Goal: Task Accomplishment & Management: Use online tool/utility

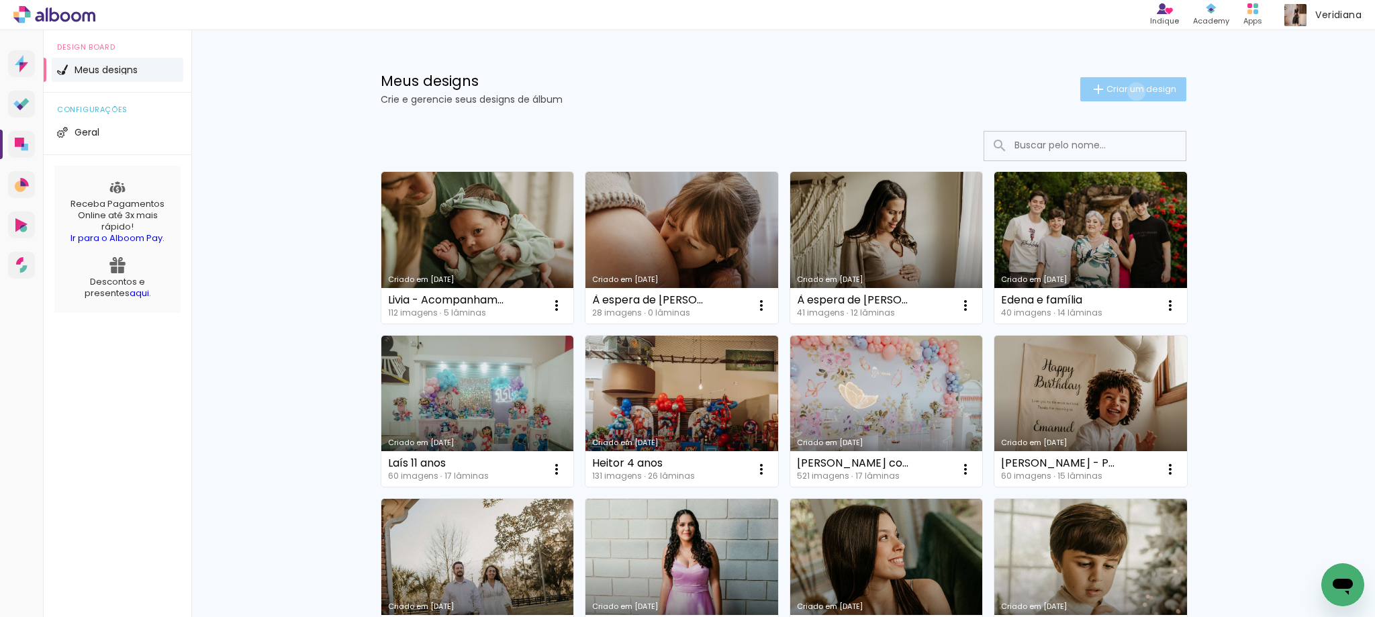
click at [1129, 91] on span "Criar um design" at bounding box center [1142, 89] width 70 height 9
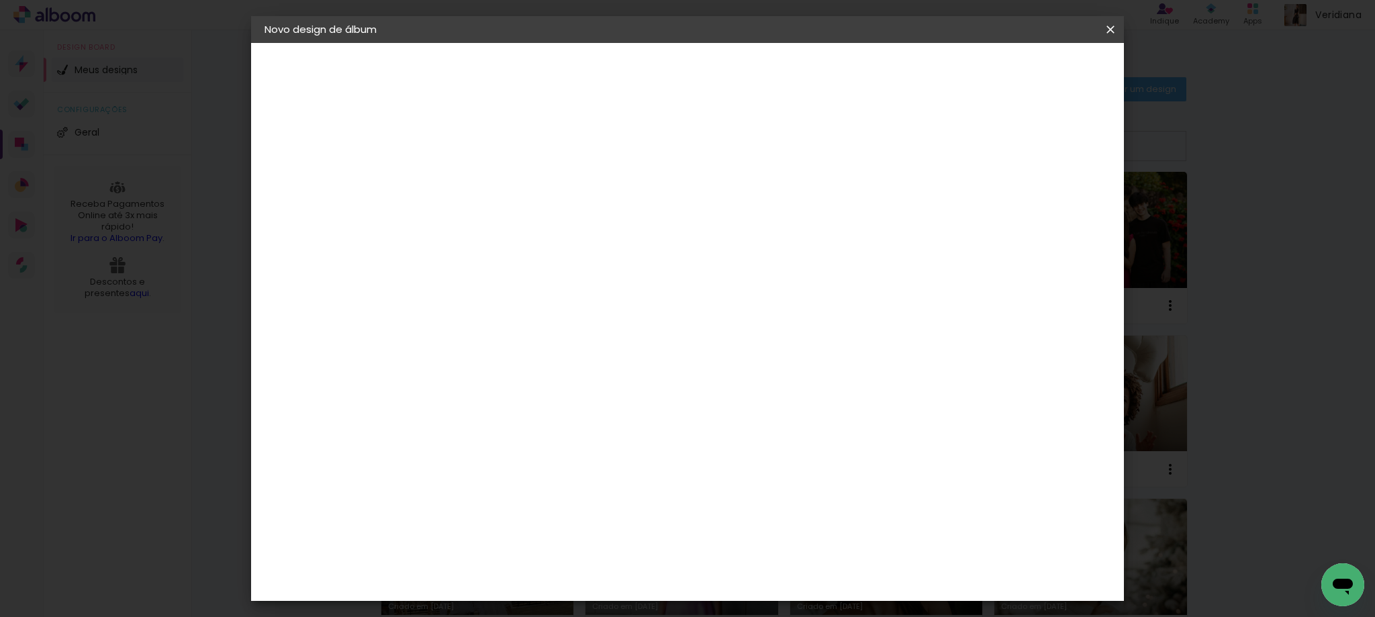
click at [484, 185] on input at bounding box center [484, 180] width 0 height 21
click at [484, 182] on input at bounding box center [484, 180] width 0 height 21
type input "À espera de [PERSON_NAME]"
type paper-input "À espera de [PERSON_NAME]"
click at [0, 0] on slot "Avançar" at bounding box center [0, 0] width 0 height 0
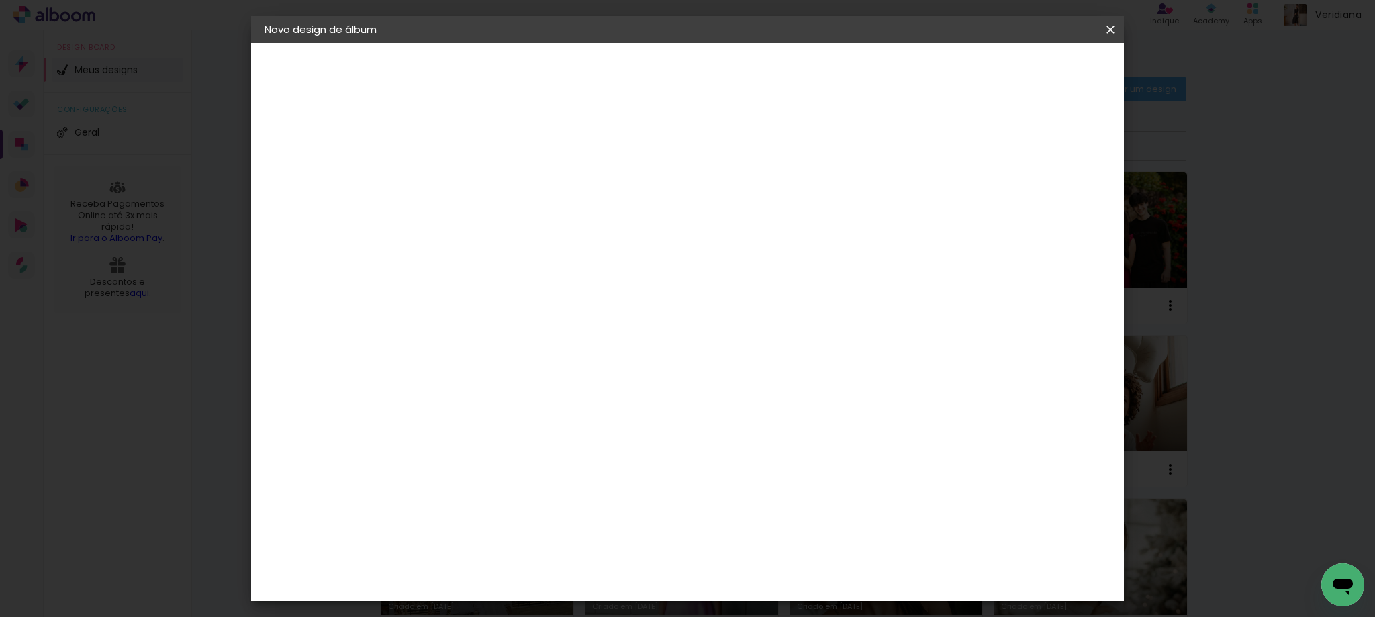
click at [521, 261] on input at bounding box center [519, 255] width 136 height 17
click at [531, 257] on input at bounding box center [519, 255] width 136 height 17
type input "g"
type paper-input "g"
click at [508, 548] on div "Go image" at bounding box center [491, 558] width 33 height 21
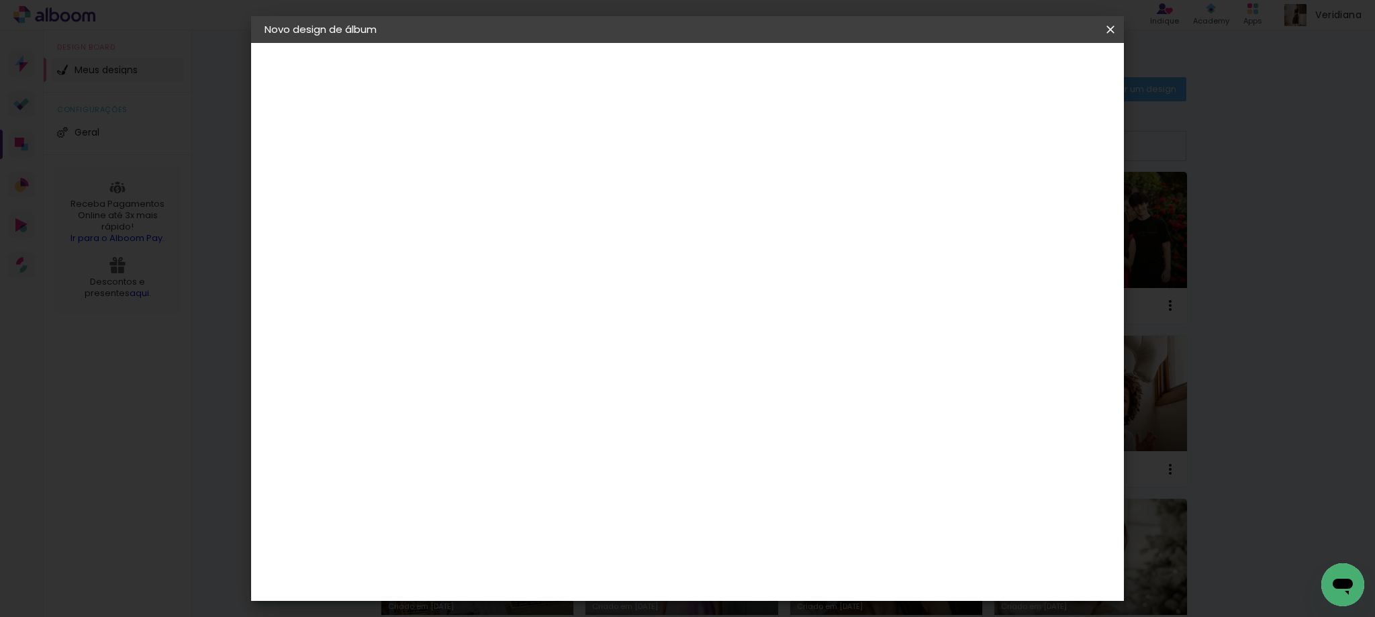
click at [0, 0] on slot "Avançar" at bounding box center [0, 0] width 0 height 0
click at [537, 224] on input "text" at bounding box center [510, 234] width 52 height 21
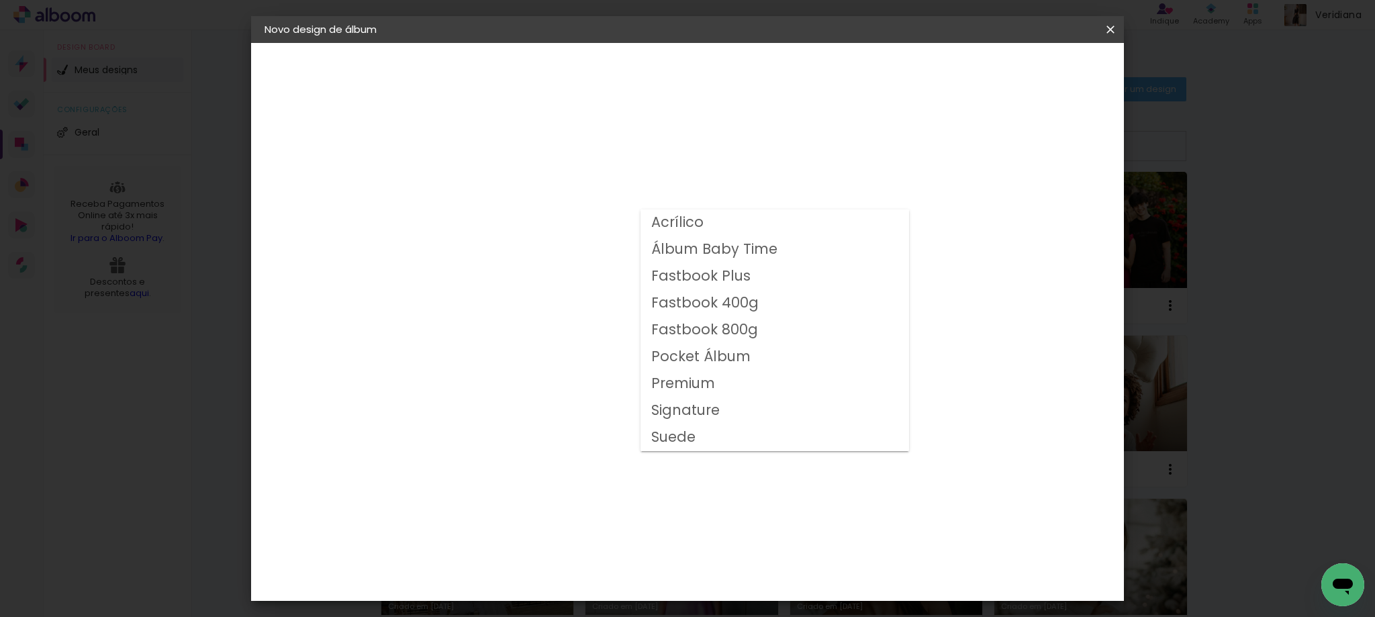
click at [0, 0] on slot "Fastbook 800g" at bounding box center [0, 0] width 0 height 0
type input "Fastbook 800g"
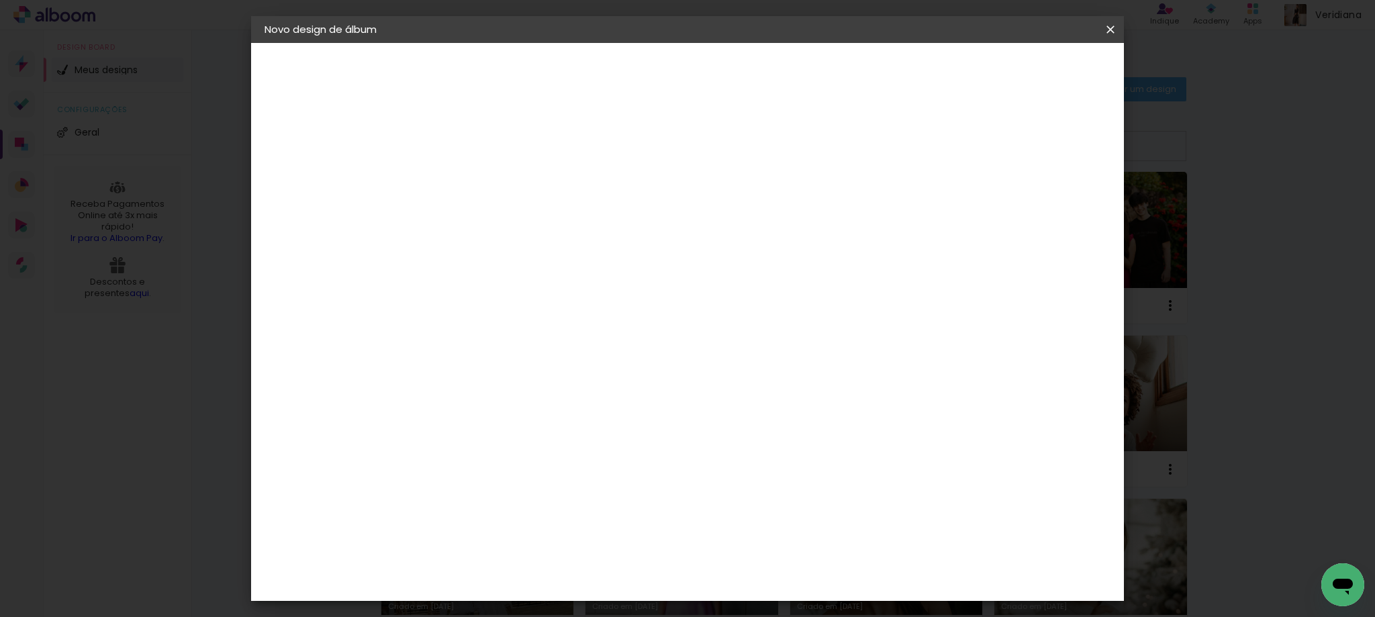
scroll to position [201, 0]
click at [575, 461] on span "30 × 30" at bounding box center [543, 483] width 62 height 44
click at [0, 0] on slot "Avançar" at bounding box center [0, 0] width 0 height 0
click at [951, 146] on div at bounding box center [945, 145] width 12 height 12
type paper-checkbox "on"
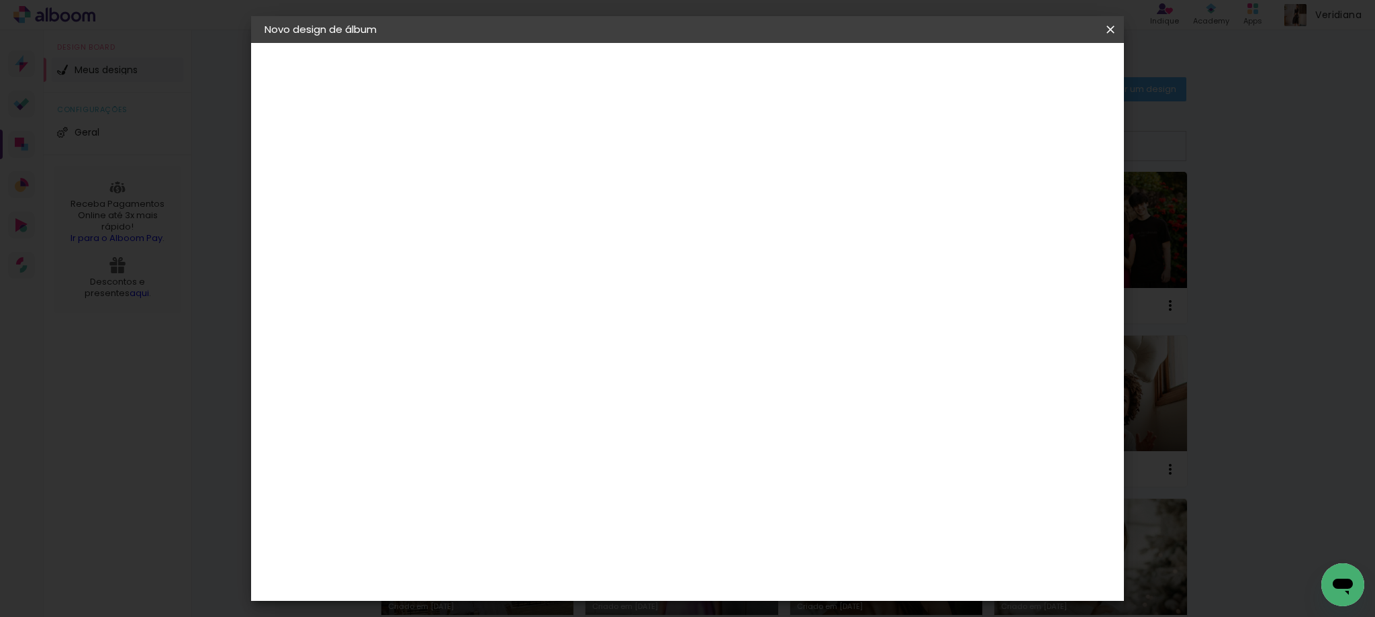
click at [1027, 70] on span "Iniciar design" at bounding box center [996, 70] width 61 height 9
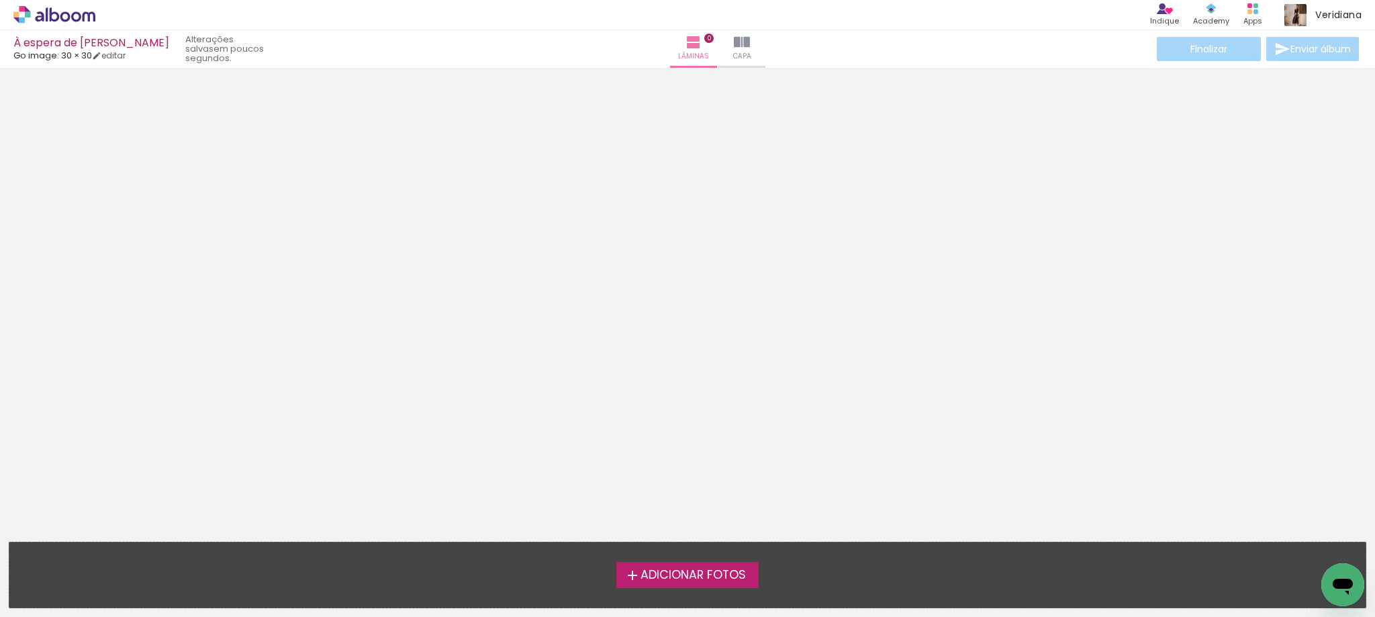
click at [696, 571] on span "Adicionar Fotos" at bounding box center [693, 575] width 105 height 12
click at [0, 0] on input "file" at bounding box center [0, 0] width 0 height 0
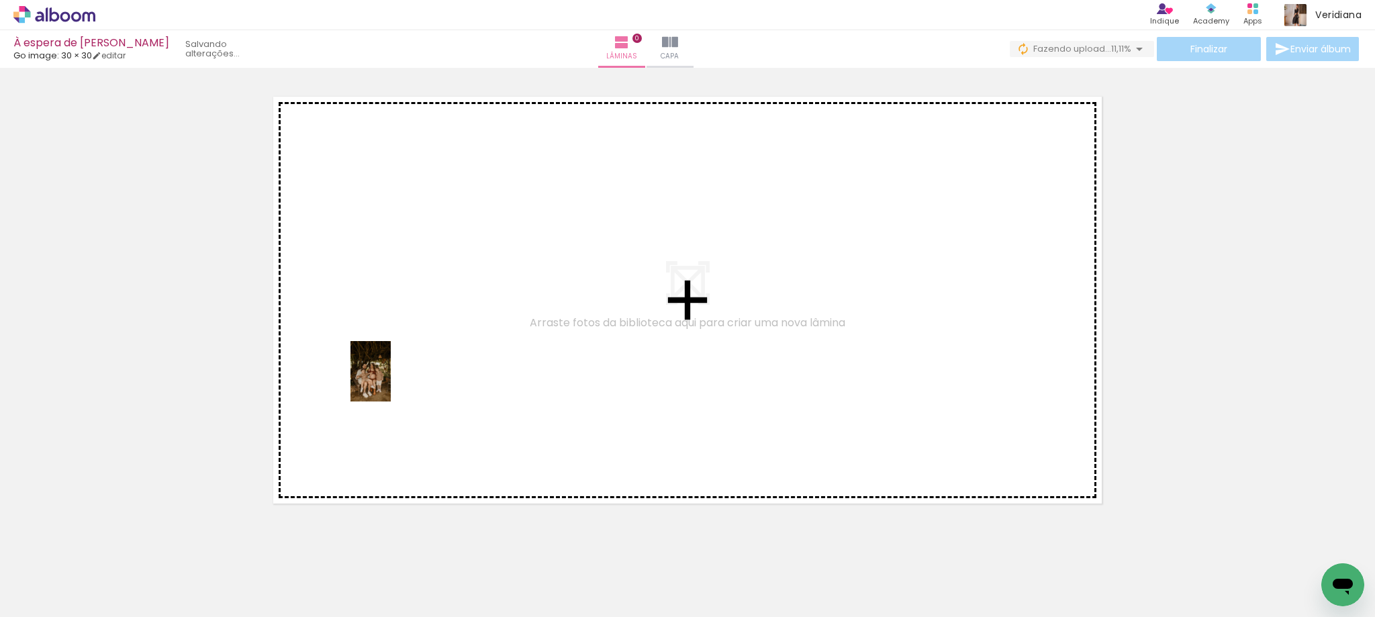
drag, startPoint x: 287, startPoint y: 590, endPoint x: 391, endPoint y: 381, distance: 233.3
click at [391, 381] on quentale-workspace at bounding box center [687, 308] width 1375 height 617
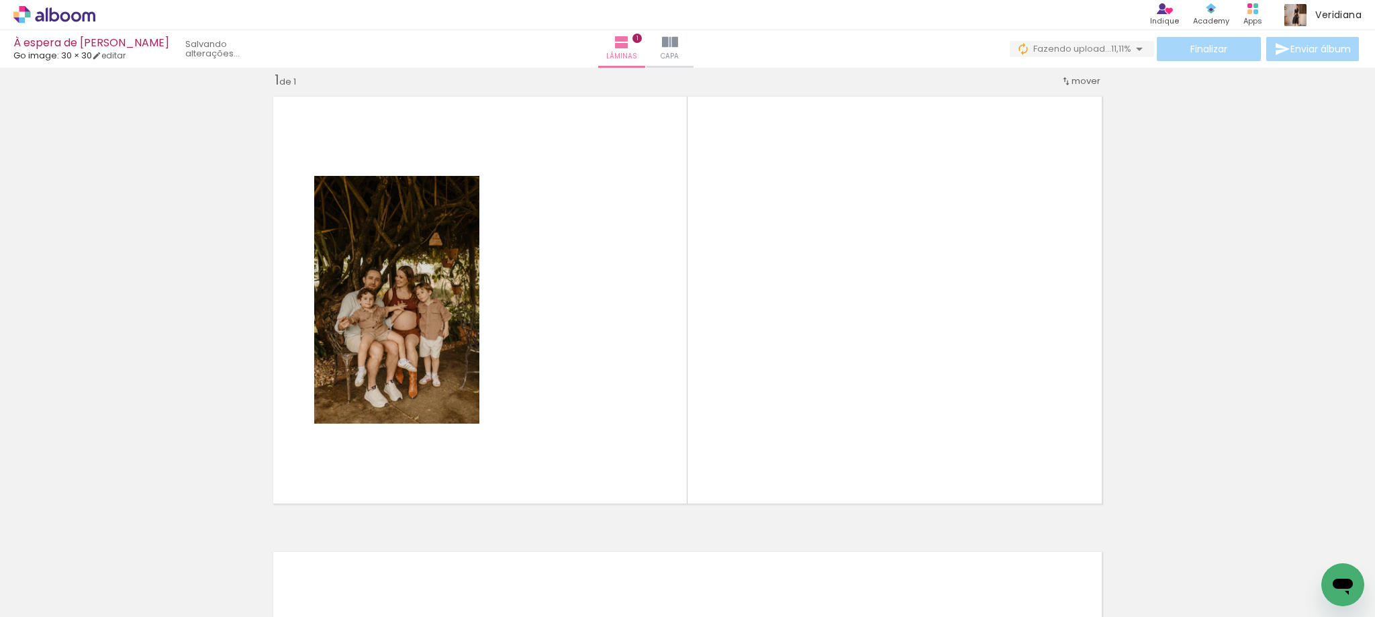
scroll to position [17, 0]
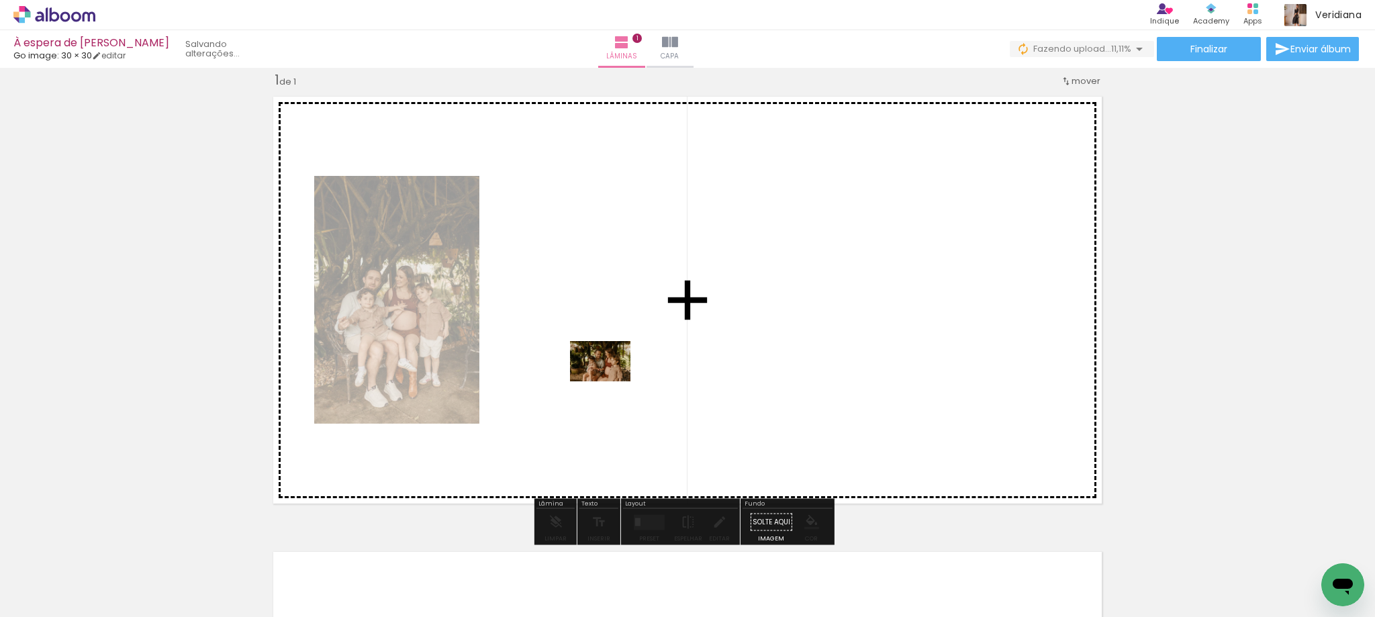
drag, startPoint x: 355, startPoint y: 589, endPoint x: 612, endPoint y: 379, distance: 331.2
click at [612, 379] on quentale-workspace at bounding box center [687, 308] width 1375 height 617
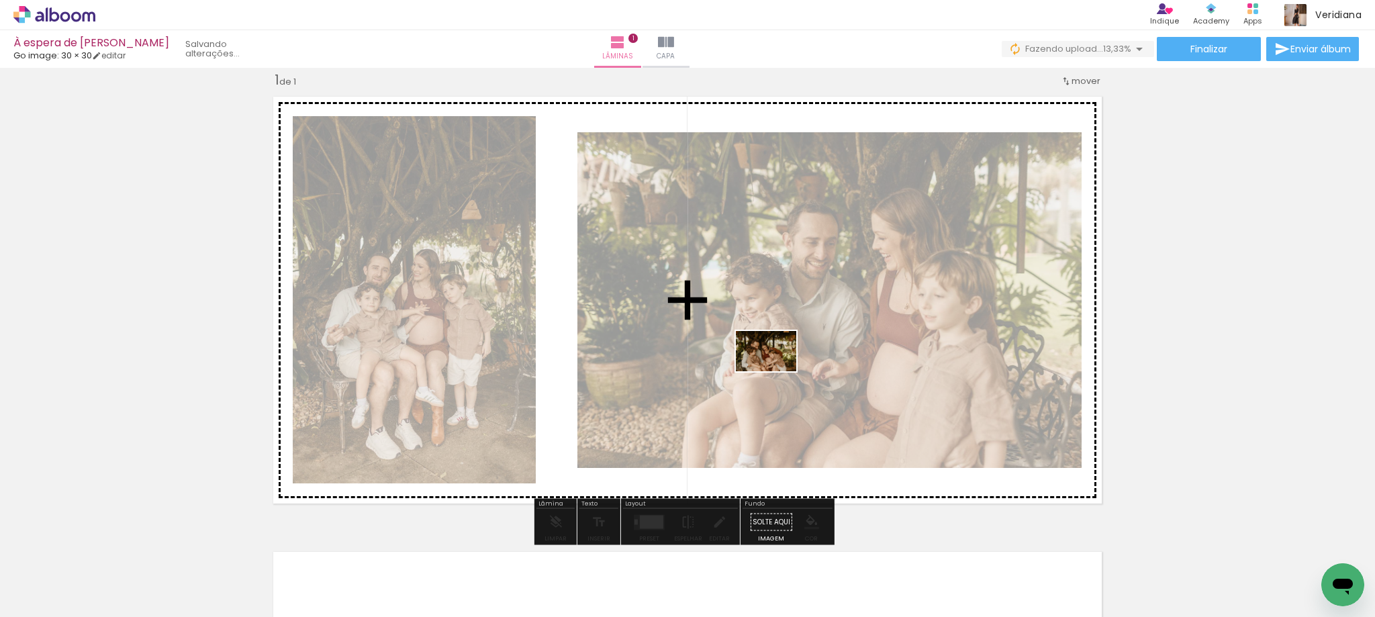
drag, startPoint x: 434, startPoint y: 584, endPoint x: 776, endPoint y: 371, distance: 402.3
click at [776, 371] on quentale-workspace at bounding box center [687, 308] width 1375 height 617
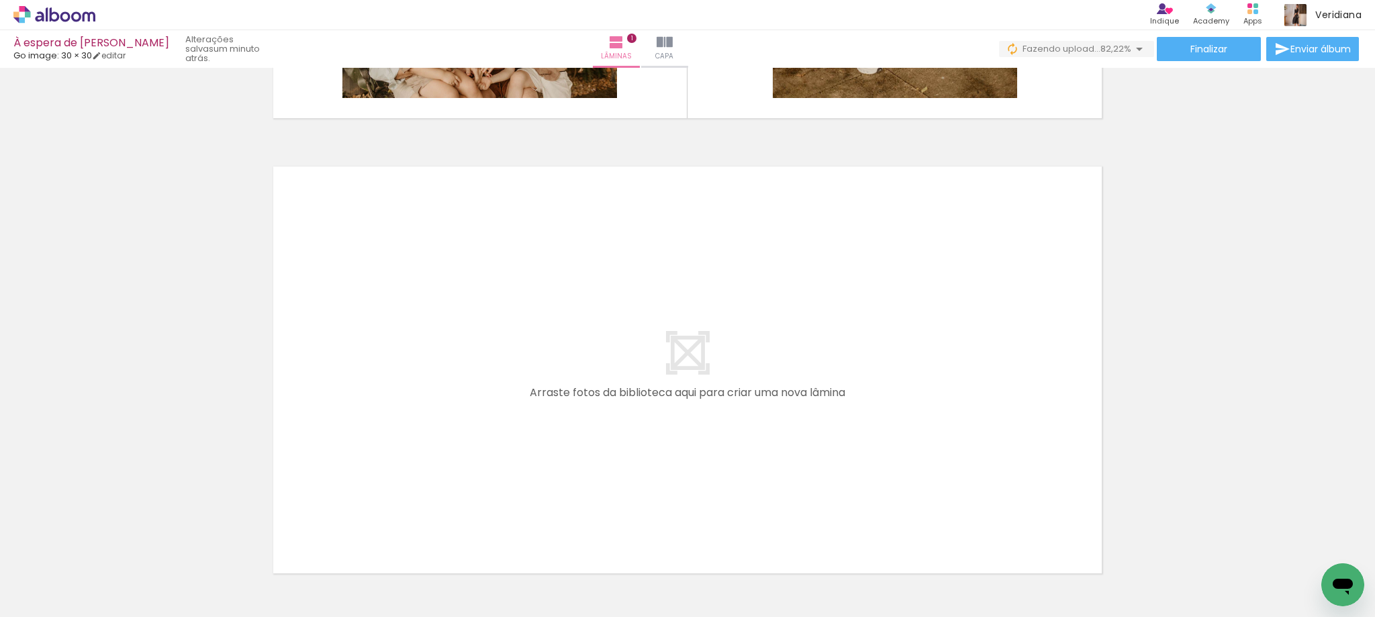
scroll to position [0, 0]
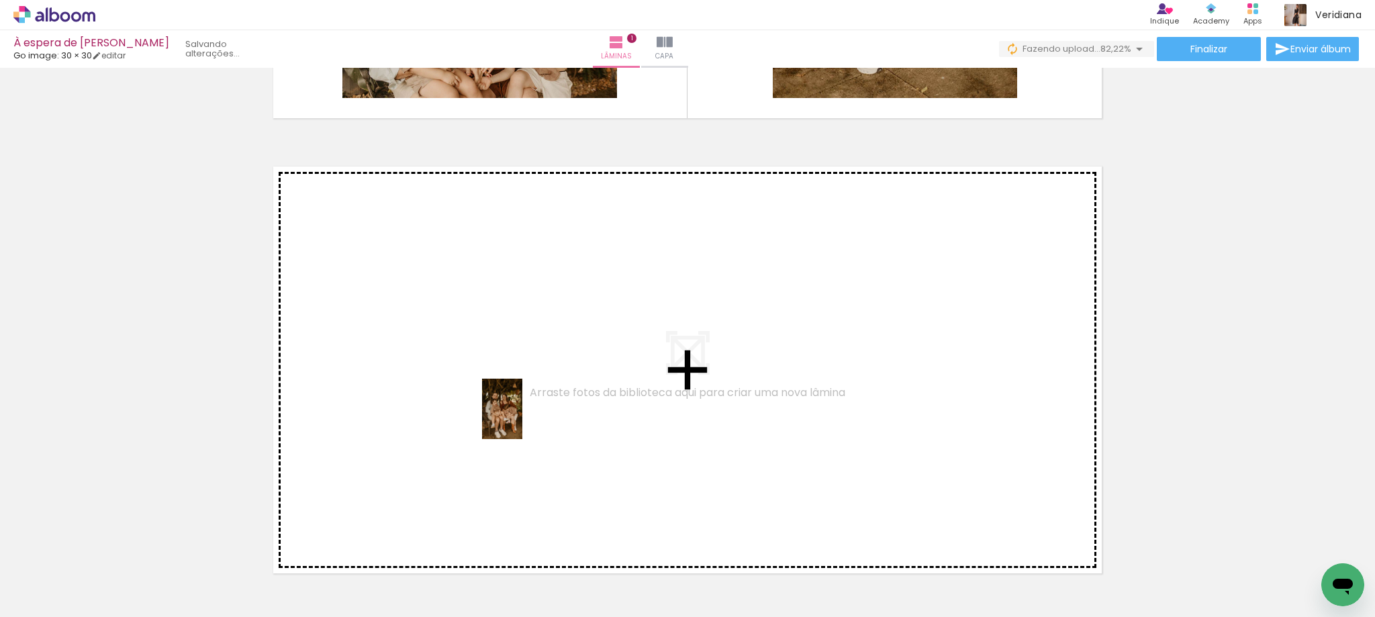
drag, startPoint x: 600, startPoint y: 589, endPoint x: 518, endPoint y: 408, distance: 198.6
click at [518, 408] on quentale-workspace at bounding box center [687, 308] width 1375 height 617
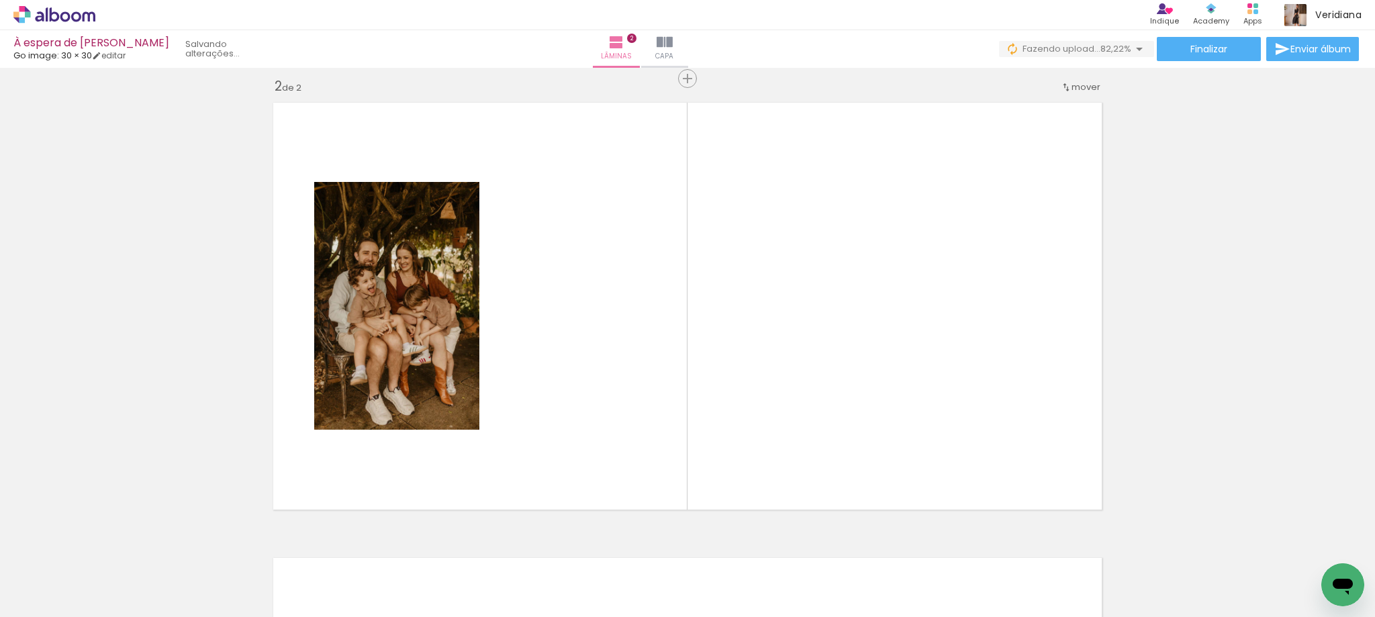
scroll to position [473, 0]
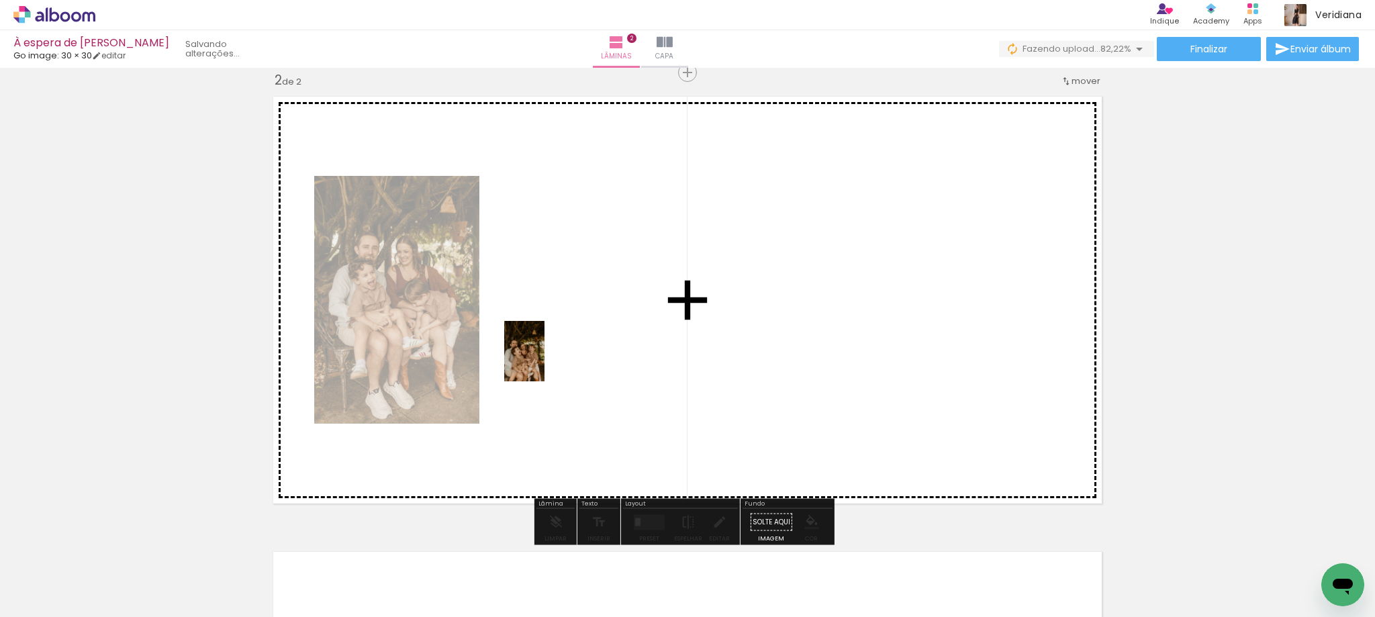
drag, startPoint x: 513, startPoint y: 588, endPoint x: 545, endPoint y: 361, distance: 229.2
click at [545, 361] on quentale-workspace at bounding box center [687, 308] width 1375 height 617
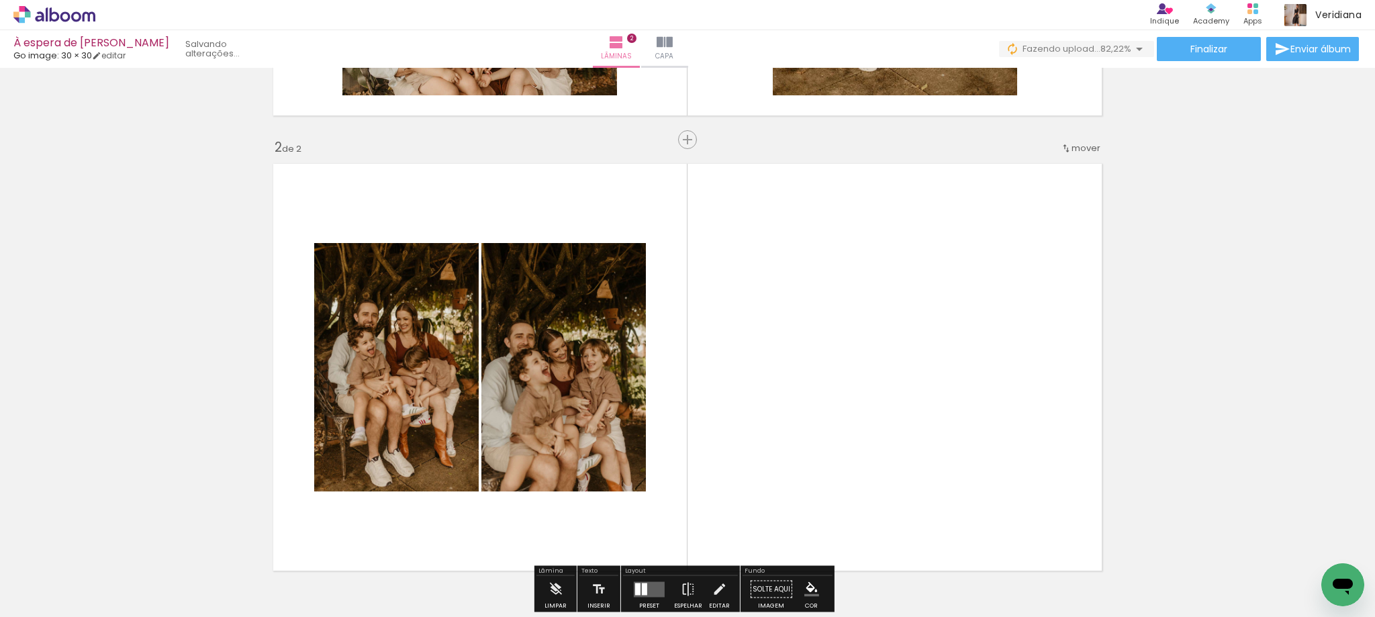
scroll to position [338, 0]
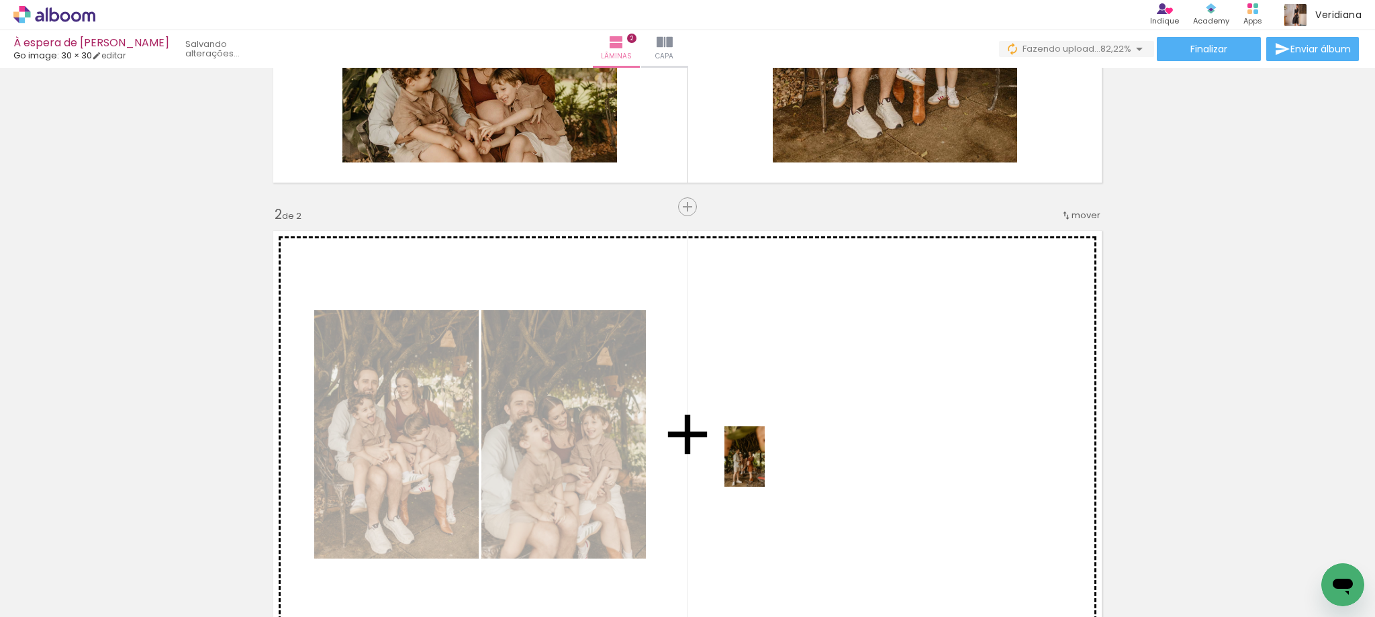
drag, startPoint x: 215, startPoint y: 586, endPoint x: 779, endPoint y: 460, distance: 577.9
click at [779, 460] on quentale-workspace at bounding box center [687, 308] width 1375 height 617
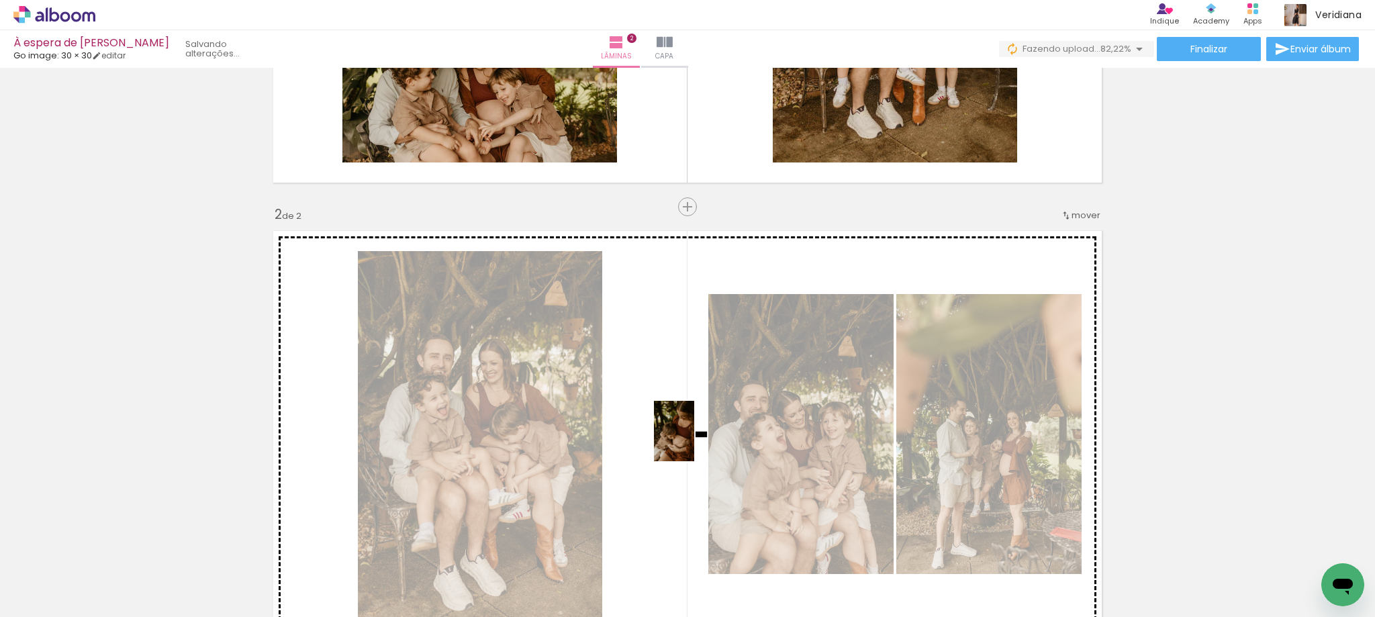
drag, startPoint x: 146, startPoint y: 586, endPoint x: 694, endPoint y: 441, distance: 567.5
click at [694, 441] on quentale-workspace at bounding box center [687, 308] width 1375 height 617
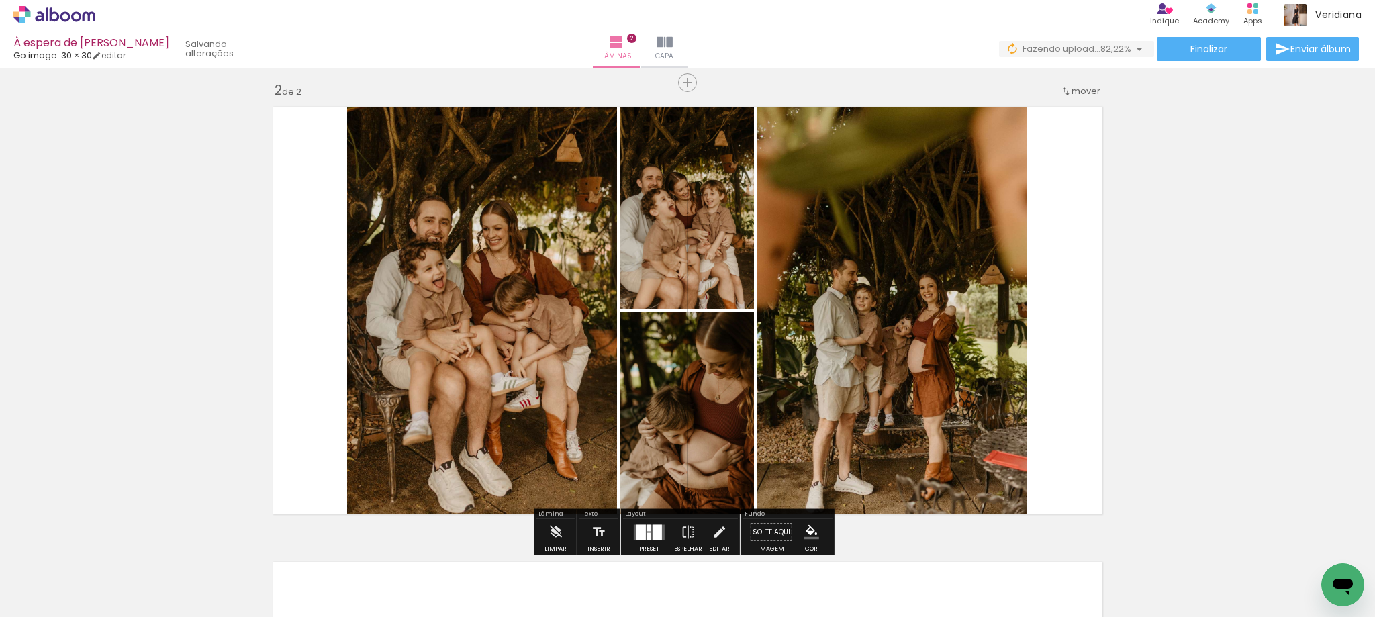
scroll to position [473, 0]
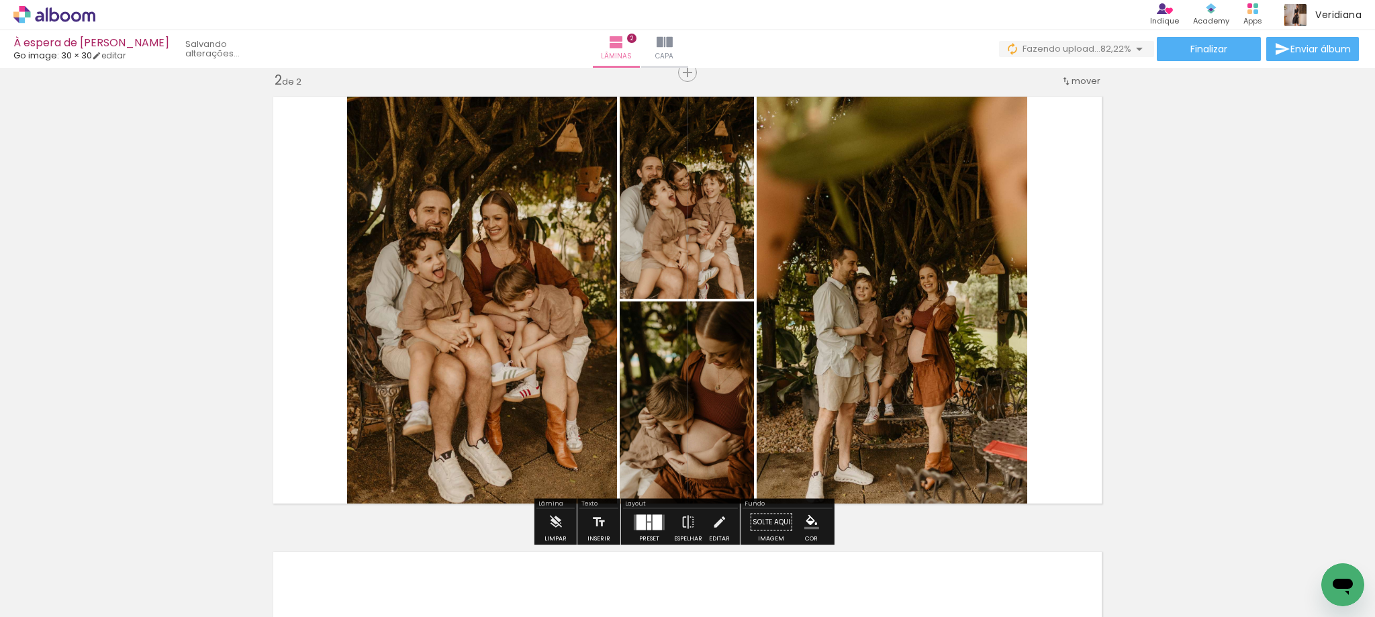
click at [631, 526] on div at bounding box center [649, 522] width 36 height 27
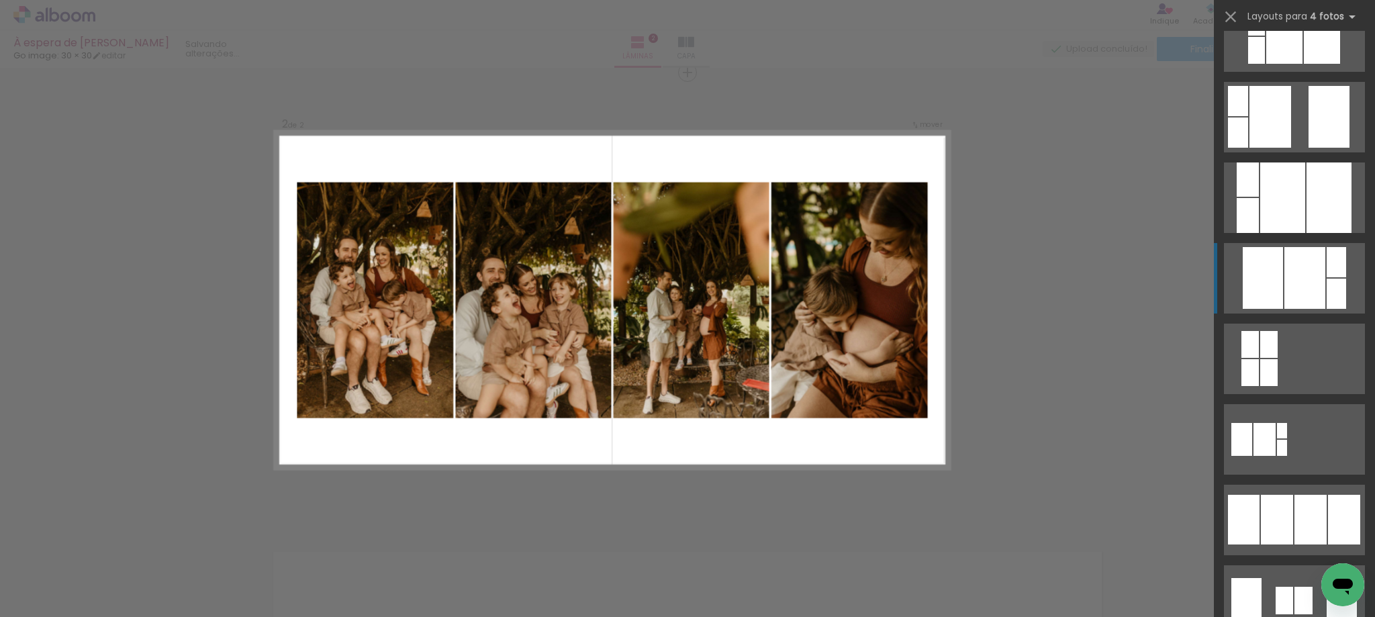
scroll to position [604, 0]
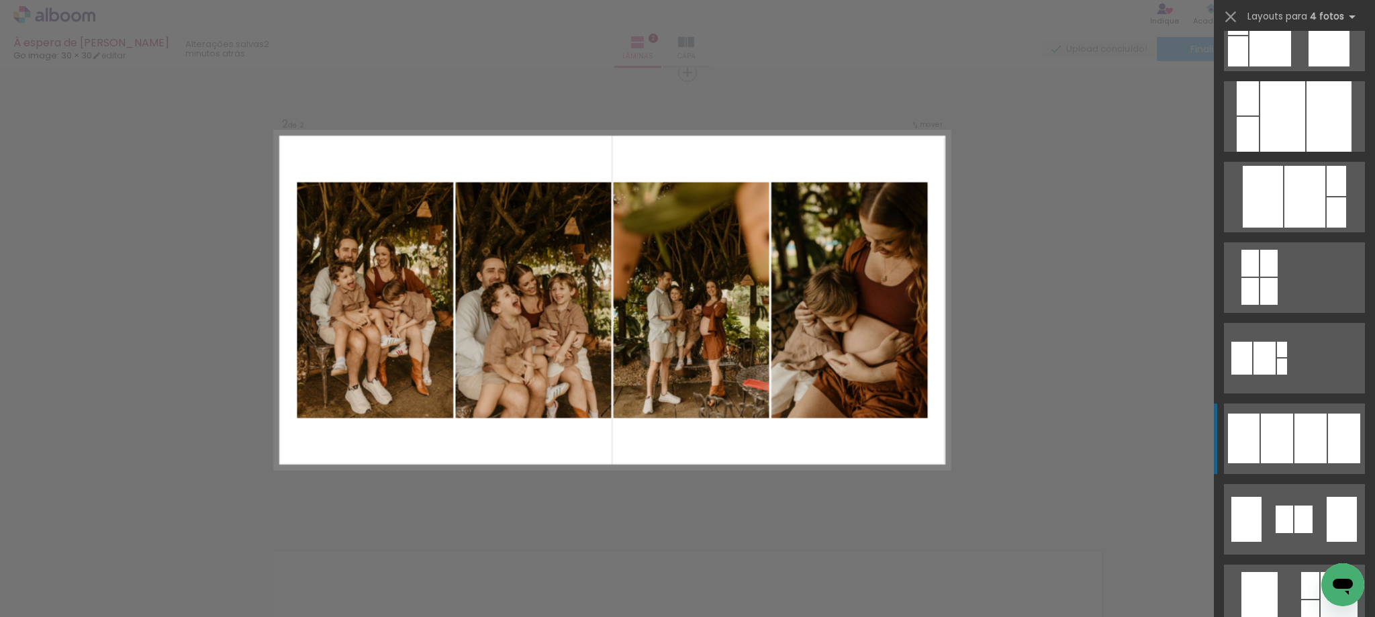
click at [1310, 442] on div at bounding box center [1311, 439] width 32 height 50
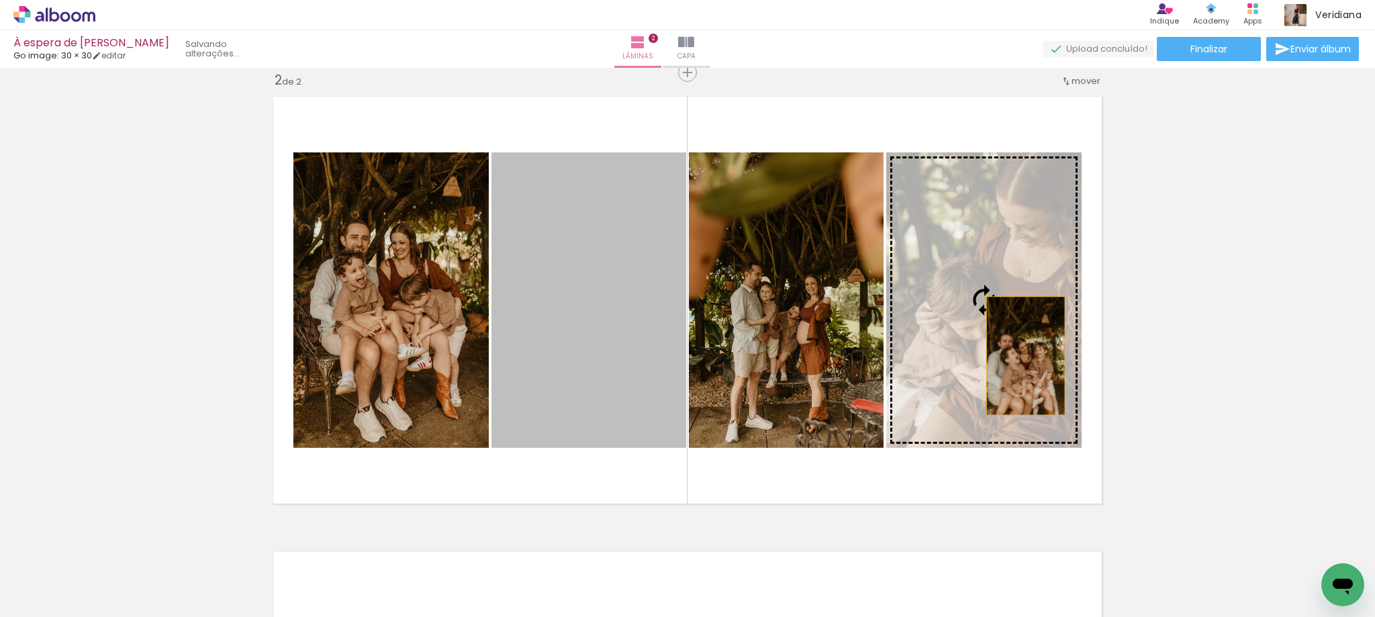
drag, startPoint x: 596, startPoint y: 374, endPoint x: 1021, endPoint y: 356, distance: 425.5
click at [0, 0] on slot at bounding box center [0, 0] width 0 height 0
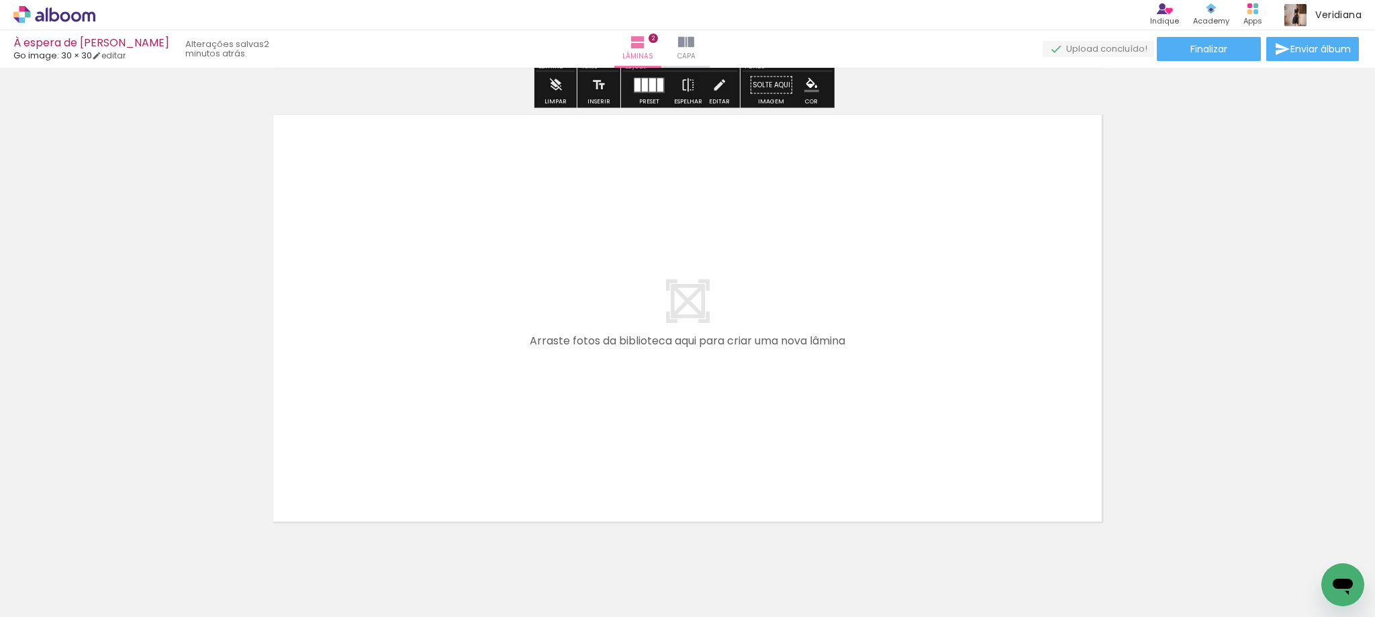
scroll to position [943, 0]
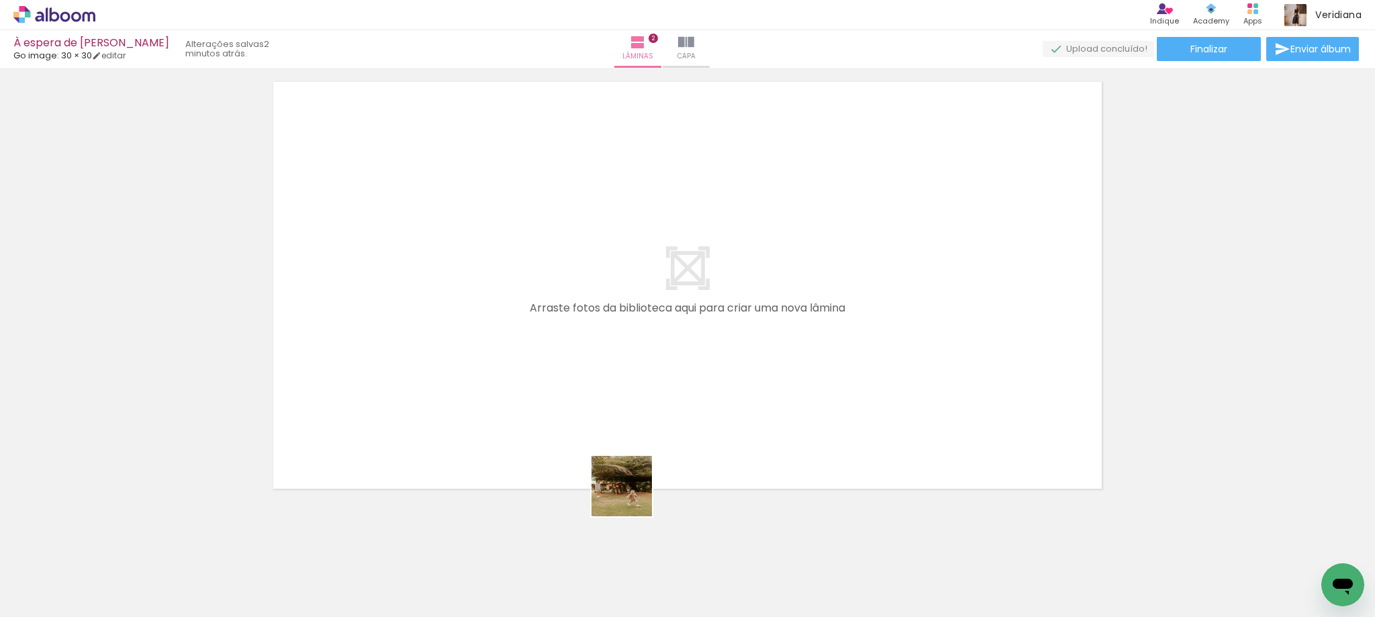
drag, startPoint x: 647, startPoint y: 522, endPoint x: 700, endPoint y: 553, distance: 62.3
click at [596, 416] on quentale-workspace at bounding box center [687, 308] width 1375 height 617
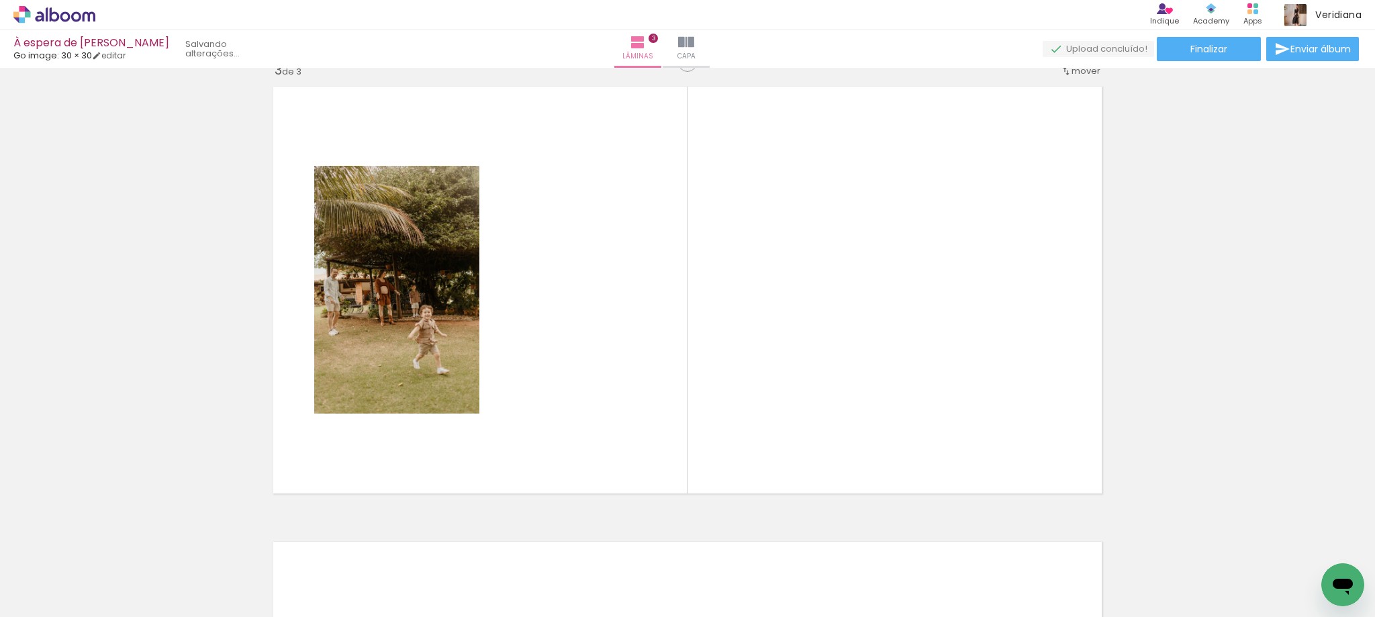
scroll to position [928, 0]
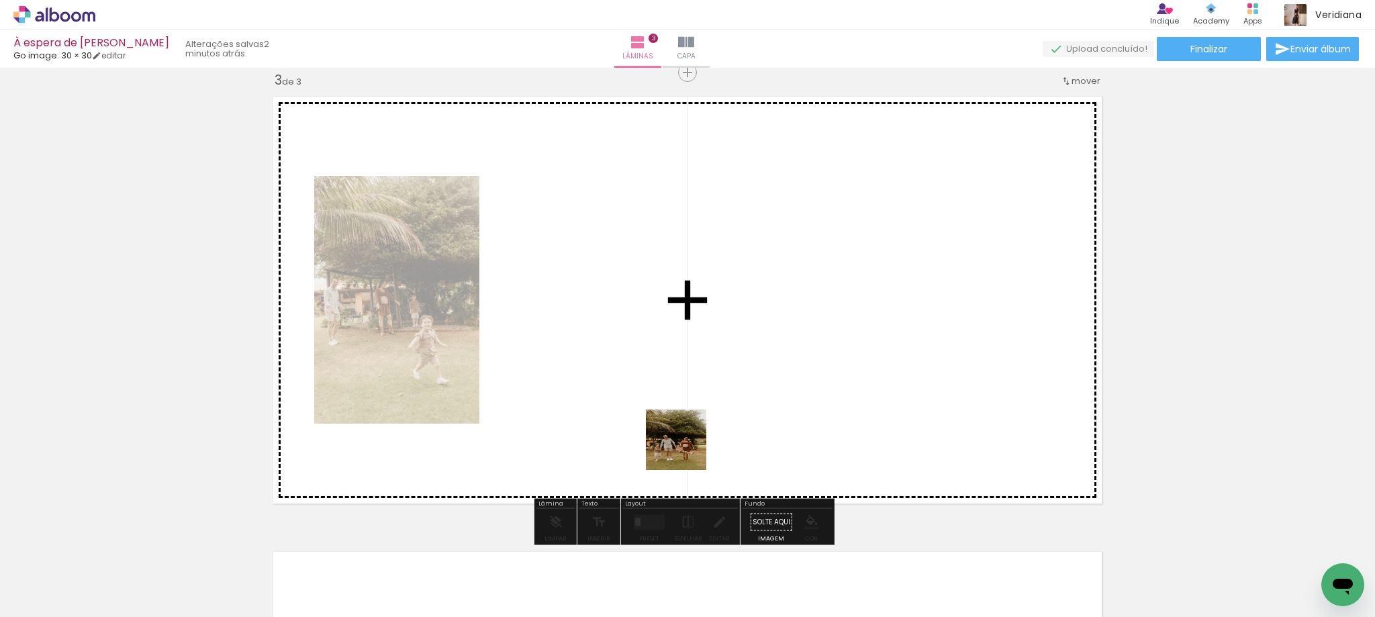
drag, startPoint x: 744, startPoint y: 585, endPoint x: 788, endPoint y: 586, distance: 43.7
click at [679, 432] on quentale-workspace at bounding box center [687, 308] width 1375 height 617
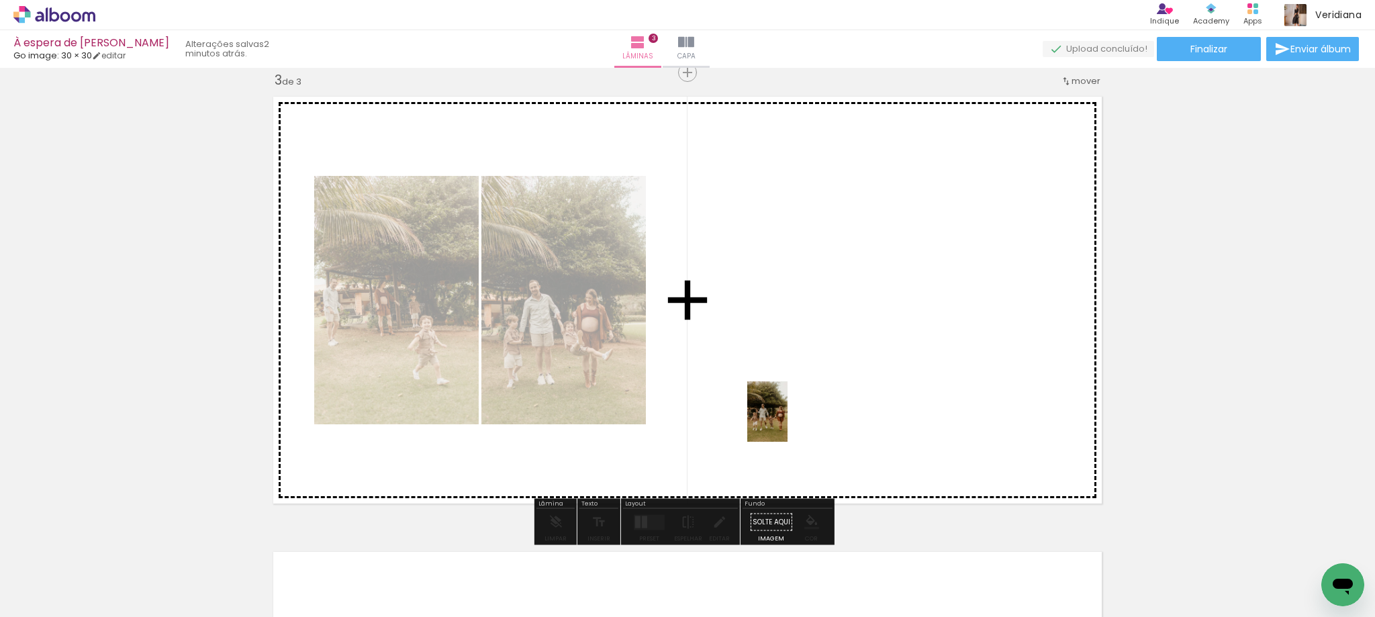
drag, startPoint x: 815, startPoint y: 594, endPoint x: 788, endPoint y: 422, distance: 174.0
click at [788, 422] on quentale-workspace at bounding box center [687, 308] width 1375 height 617
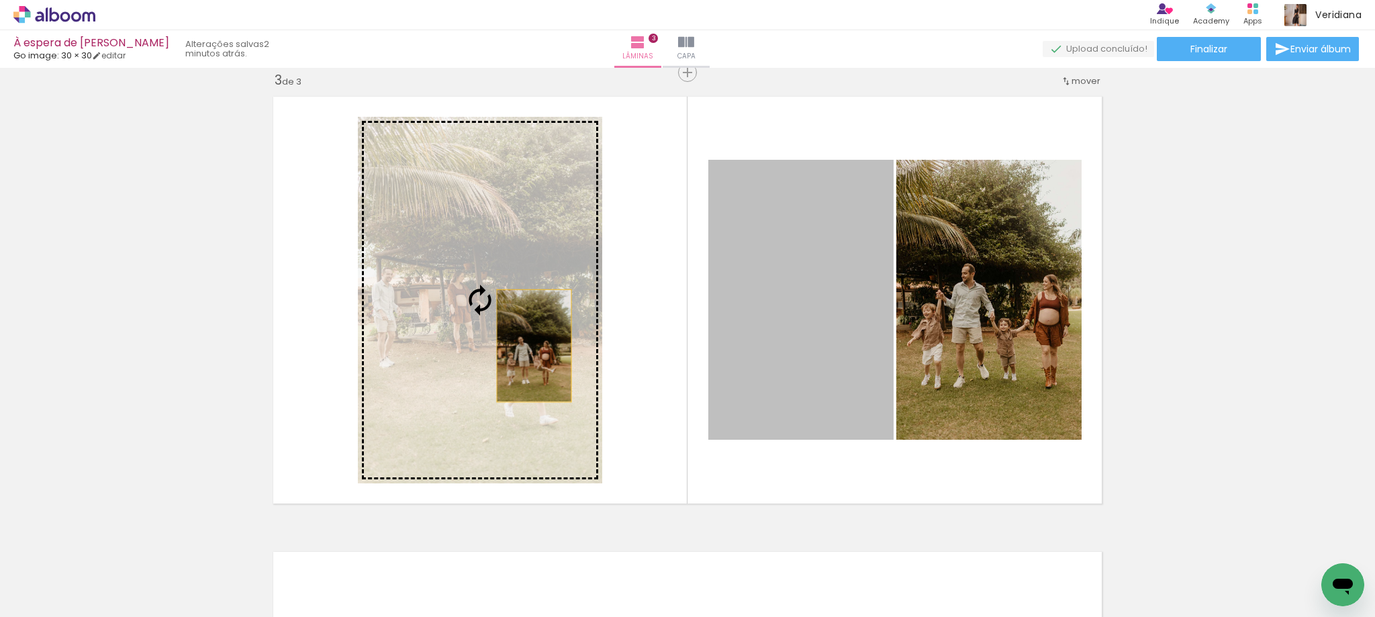
drag, startPoint x: 847, startPoint y: 361, endPoint x: 522, endPoint y: 346, distance: 325.4
click at [0, 0] on slot at bounding box center [0, 0] width 0 height 0
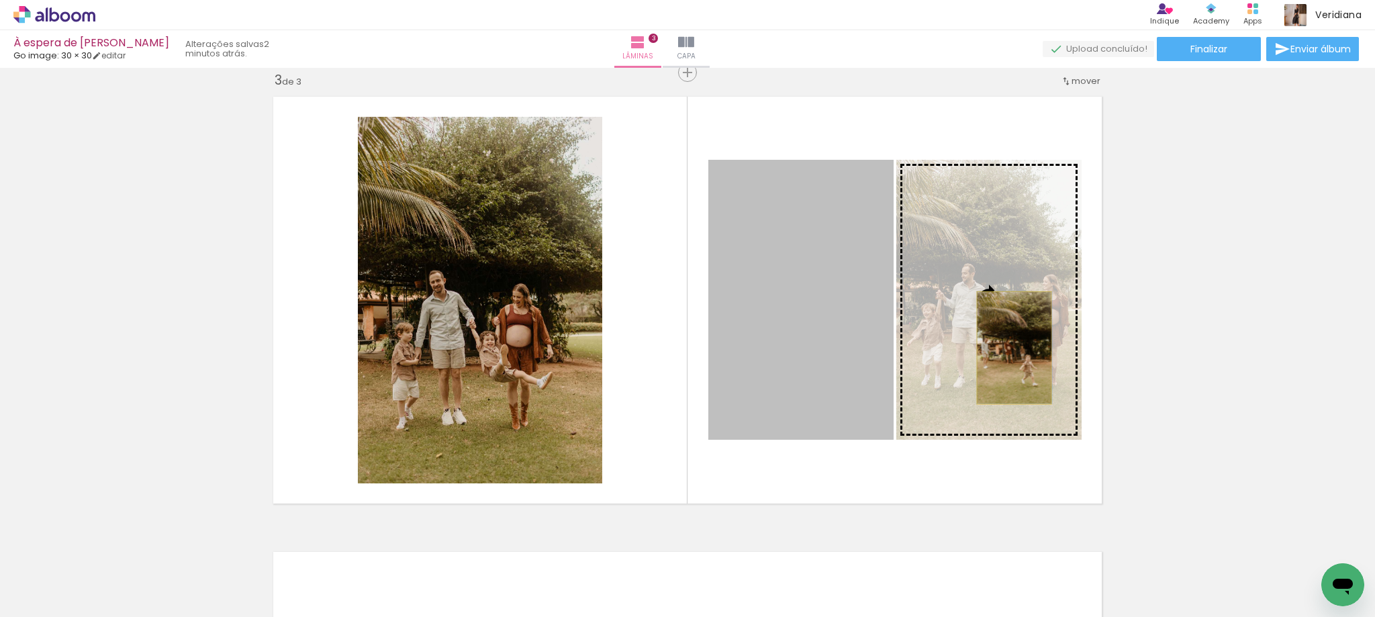
drag, startPoint x: 787, startPoint y: 348, endPoint x: 1009, endPoint y: 348, distance: 222.3
click at [0, 0] on slot at bounding box center [0, 0] width 0 height 0
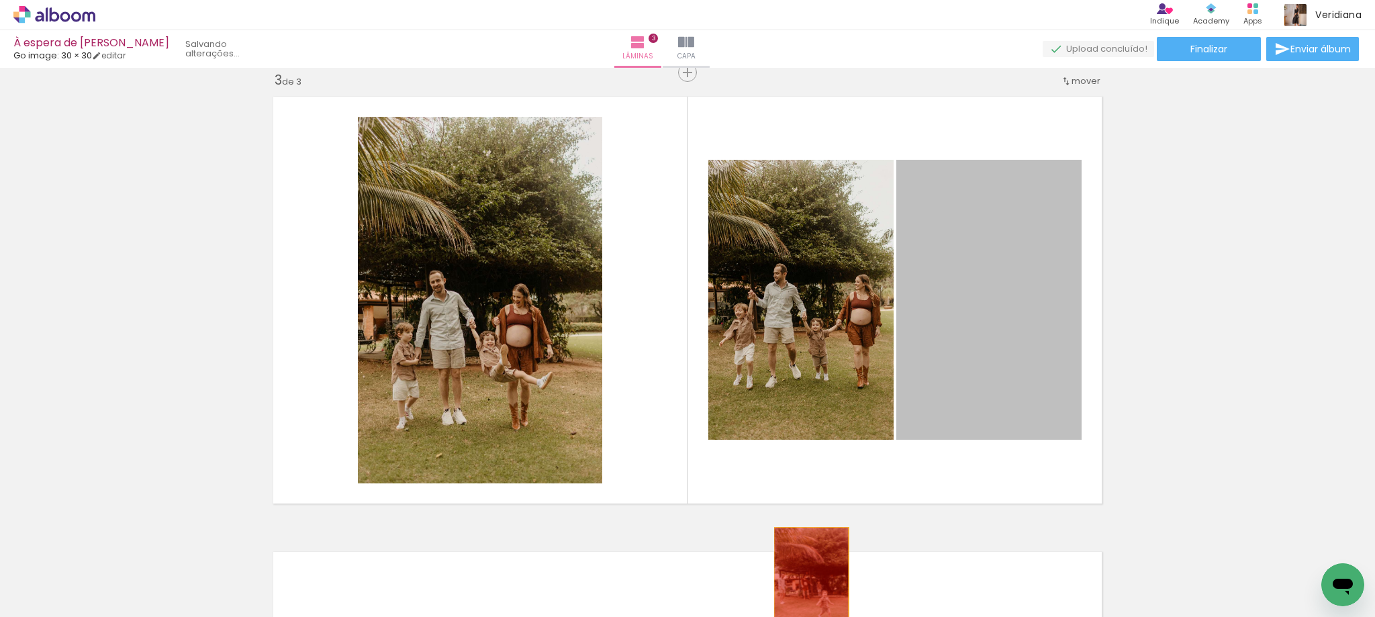
drag, startPoint x: 993, startPoint y: 355, endPoint x: 802, endPoint y: 590, distance: 302.7
click at [802, 590] on quentale-workspace at bounding box center [687, 308] width 1375 height 617
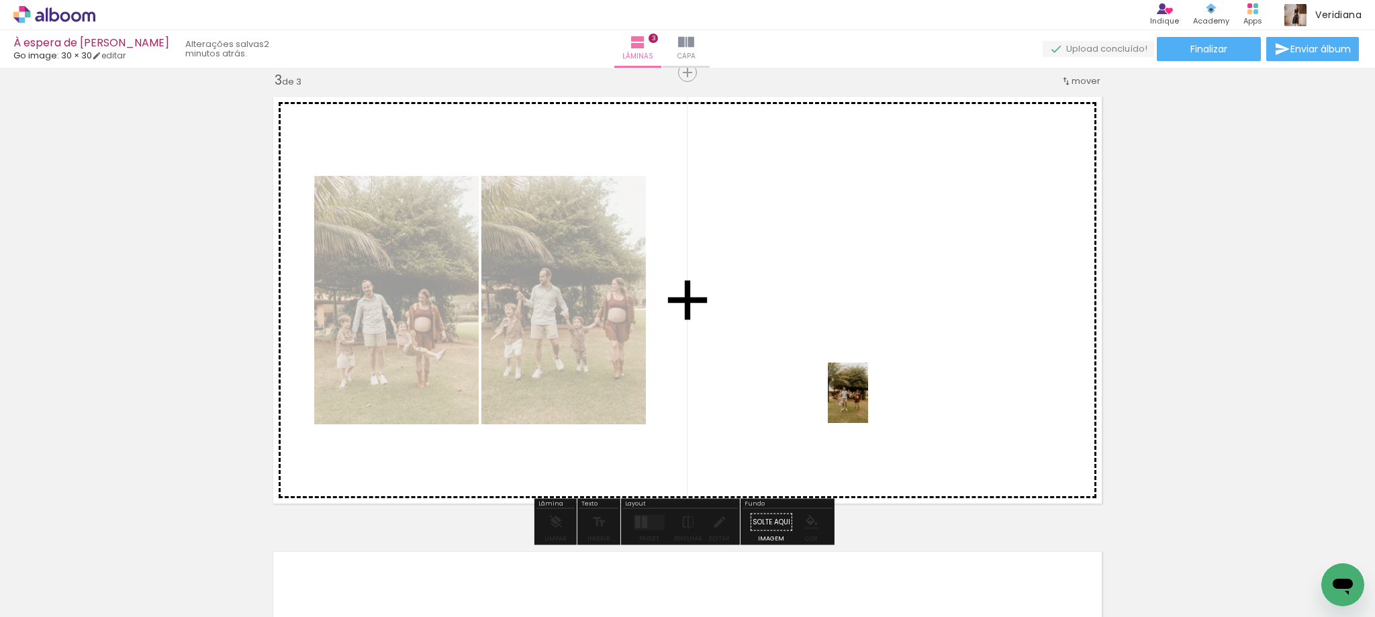
drag, startPoint x: 890, startPoint y: 590, endPoint x: 868, endPoint y: 402, distance: 189.3
click at [868, 402] on quentale-workspace at bounding box center [687, 308] width 1375 height 617
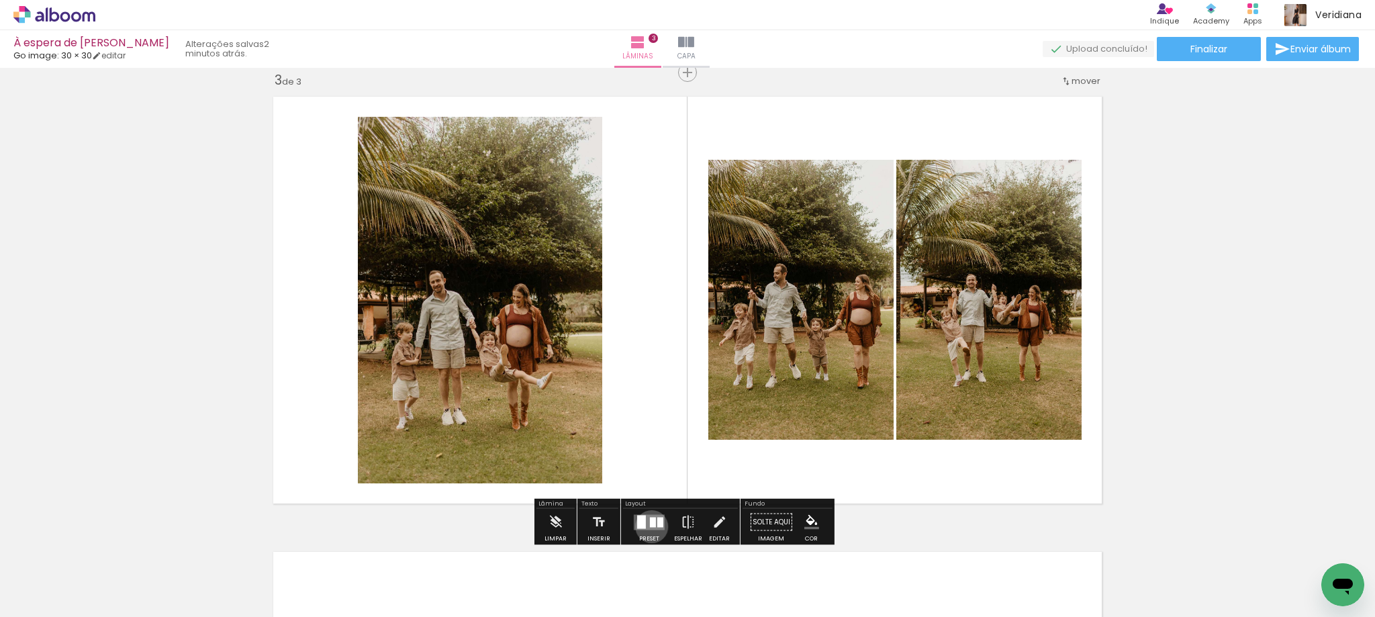
click at [650, 526] on div at bounding box center [653, 522] width 6 height 10
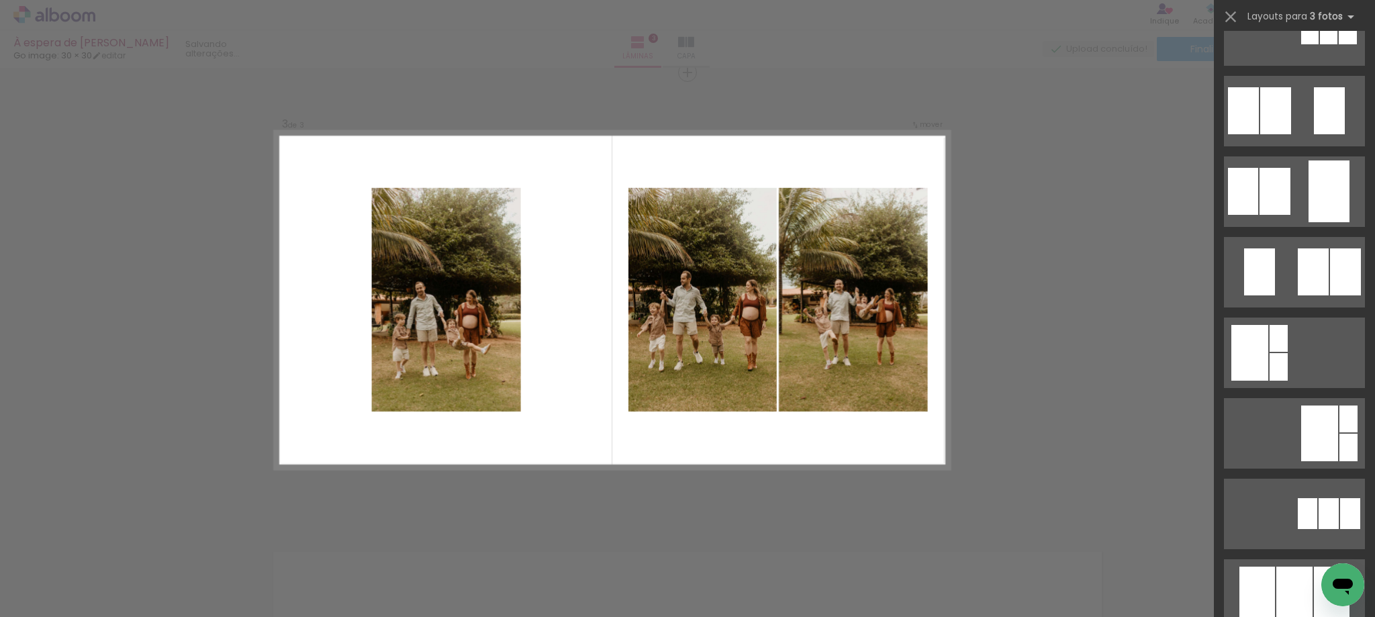
scroll to position [134, 0]
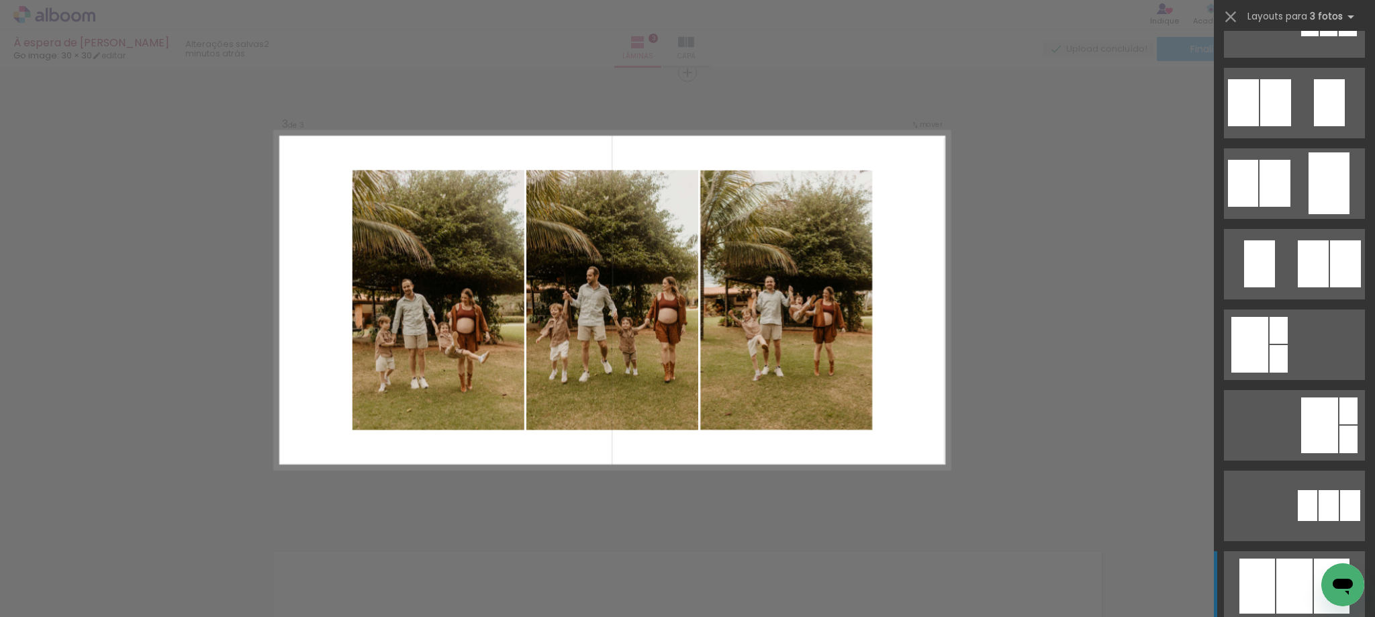
click at [1267, 579] on div at bounding box center [1258, 586] width 36 height 55
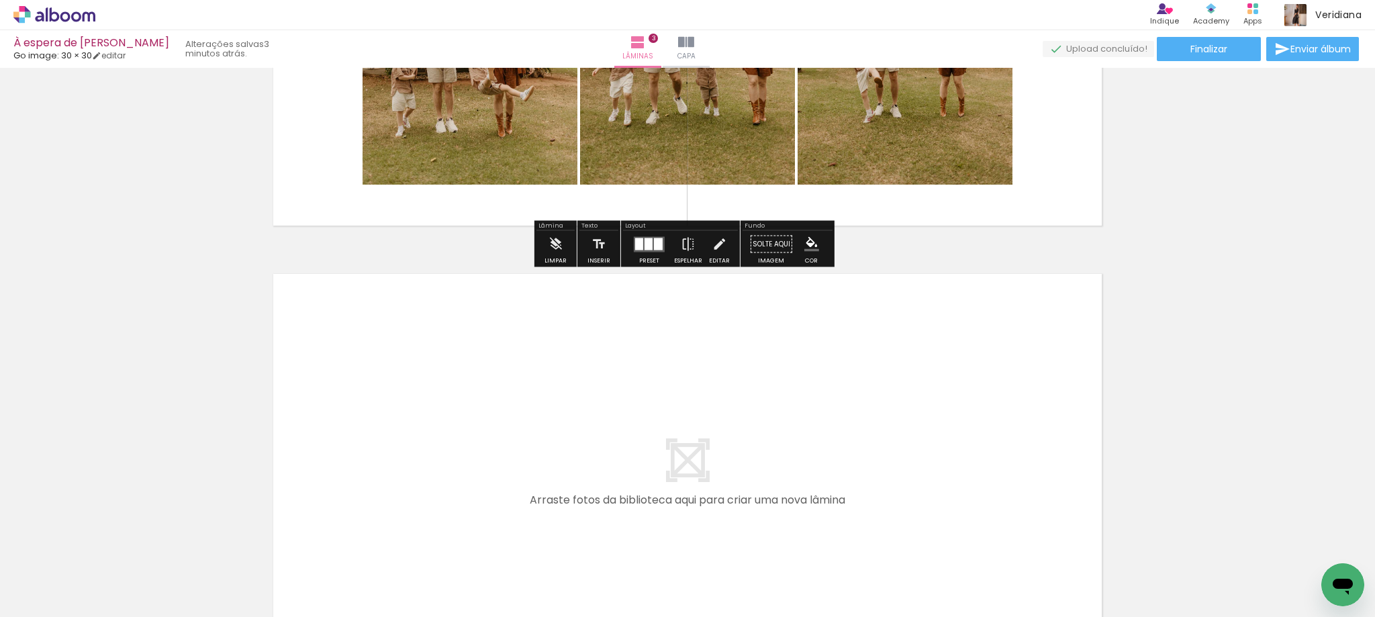
scroll to position [1264, 0]
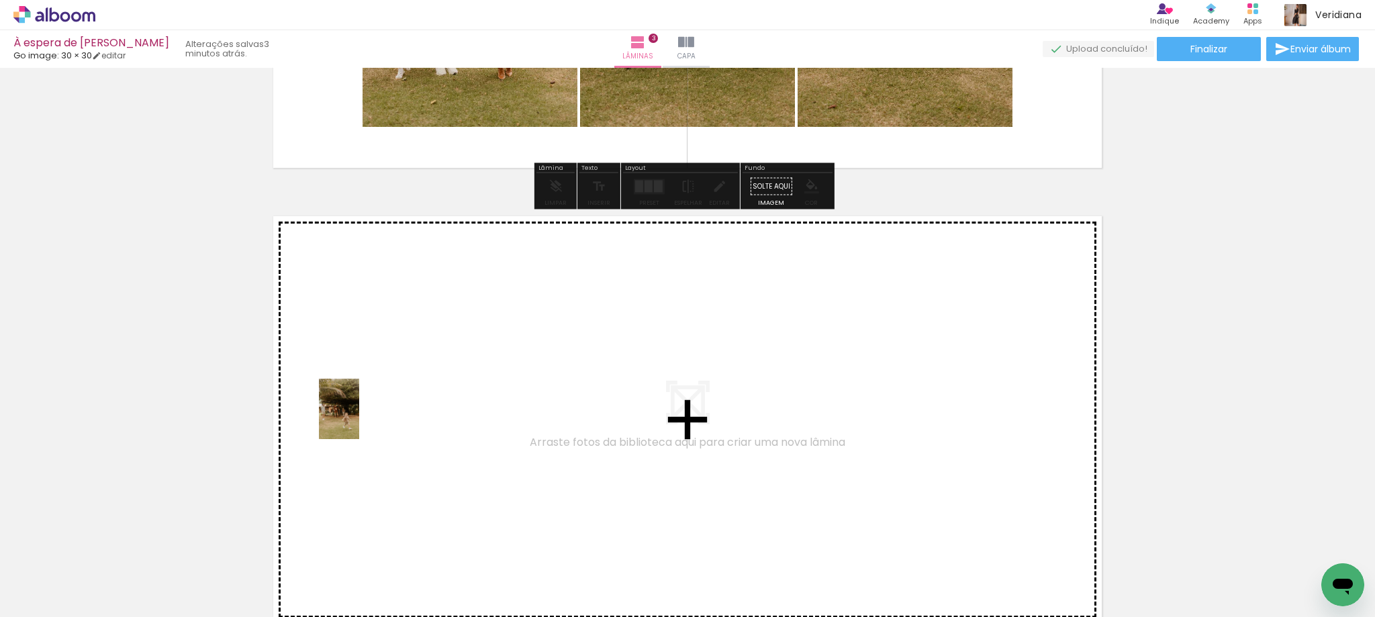
drag, startPoint x: 242, startPoint y: 585, endPoint x: 359, endPoint y: 419, distance: 202.9
click at [359, 419] on quentale-workspace at bounding box center [687, 308] width 1375 height 617
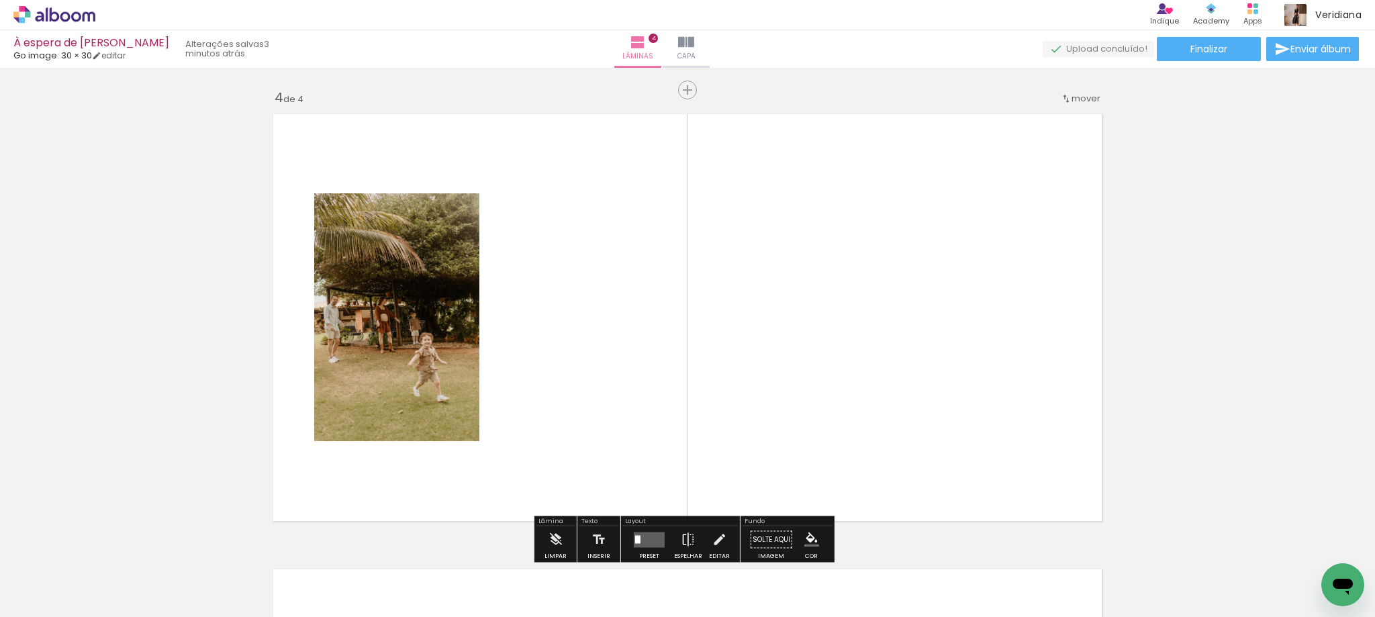
scroll to position [1383, 0]
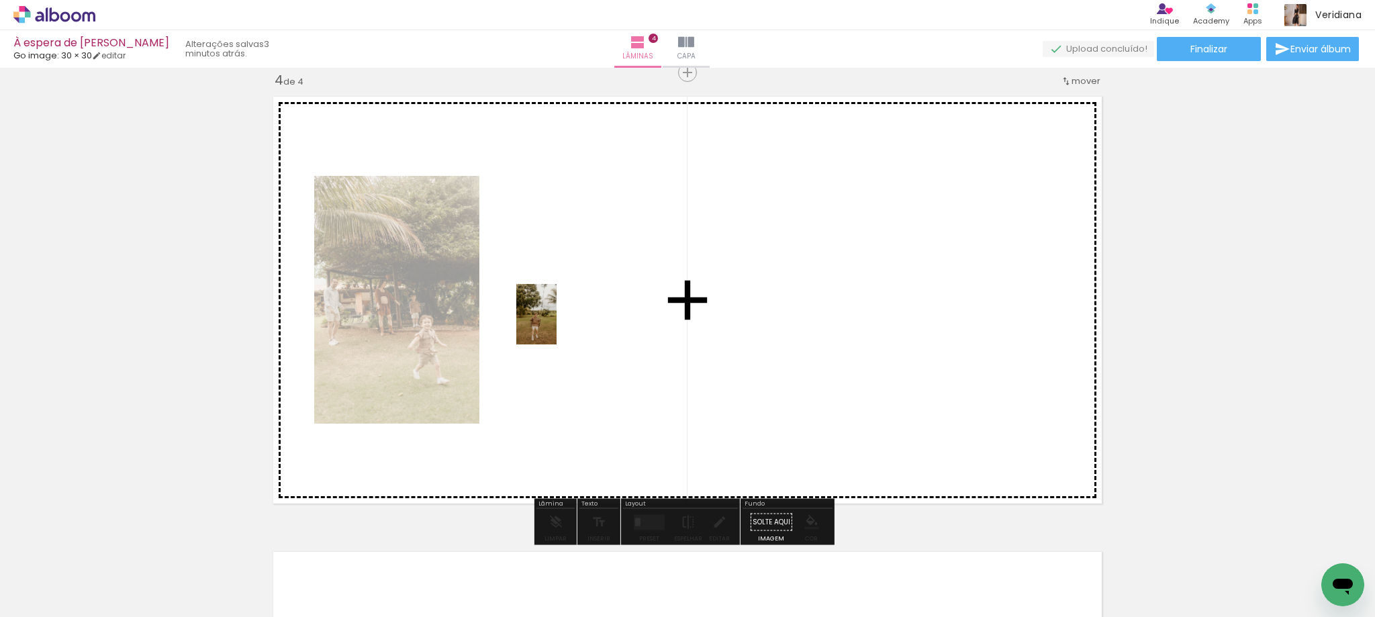
drag, startPoint x: 553, startPoint y: 528, endPoint x: 557, endPoint y: 324, distance: 203.5
click at [557, 324] on quentale-workspace at bounding box center [687, 308] width 1375 height 617
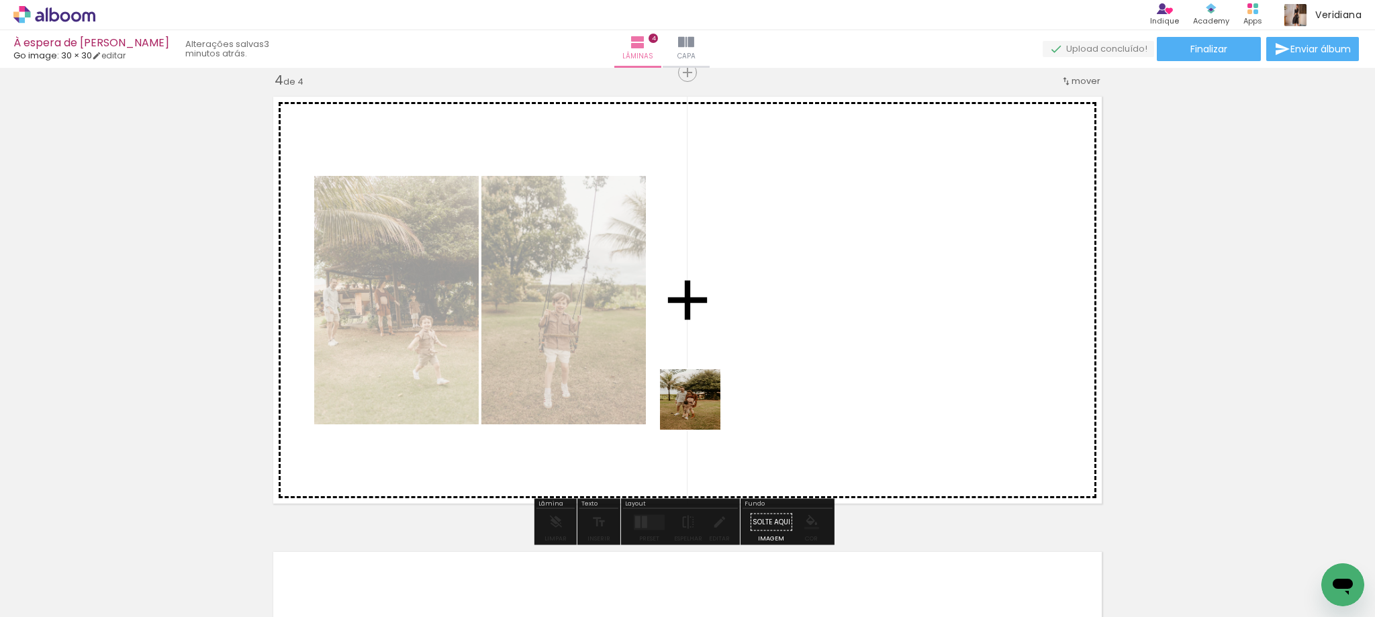
drag, startPoint x: 631, startPoint y: 590, endPoint x: 708, endPoint y: 582, distance: 77.0
click at [705, 388] on quentale-workspace at bounding box center [687, 308] width 1375 height 617
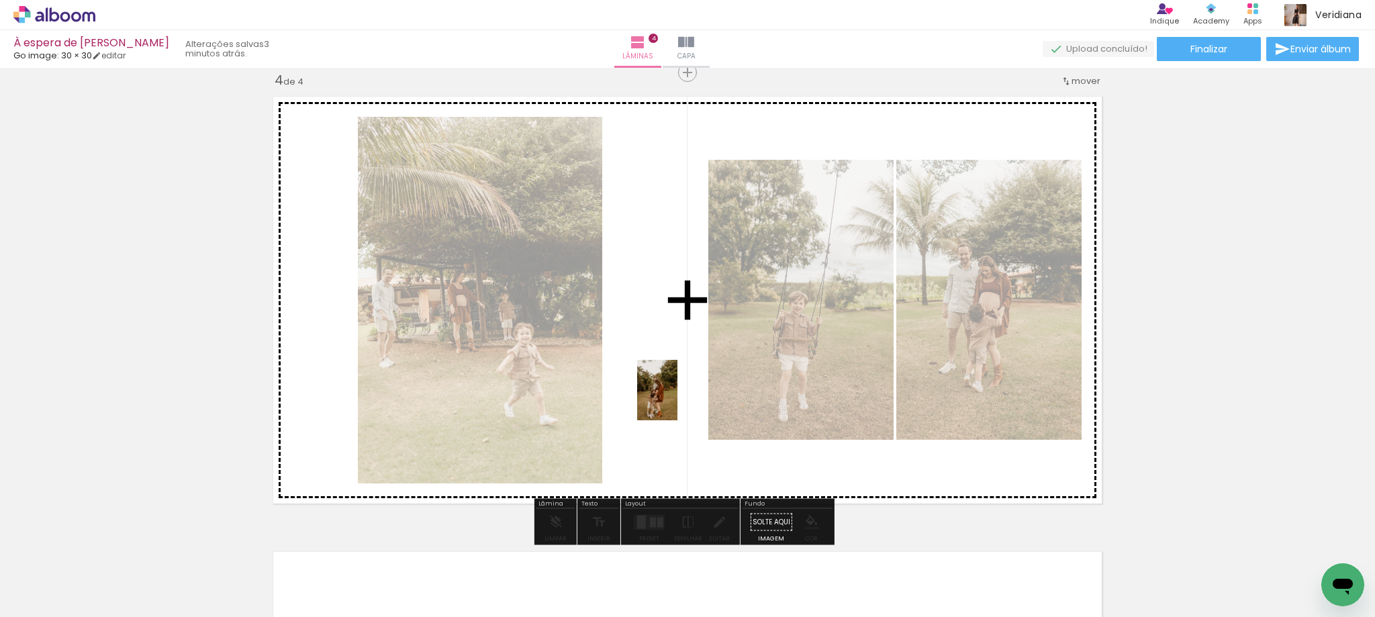
drag, startPoint x: 708, startPoint y: 588, endPoint x: 753, endPoint y: 573, distance: 48.0
click at [678, 400] on quentale-workspace at bounding box center [687, 308] width 1375 height 617
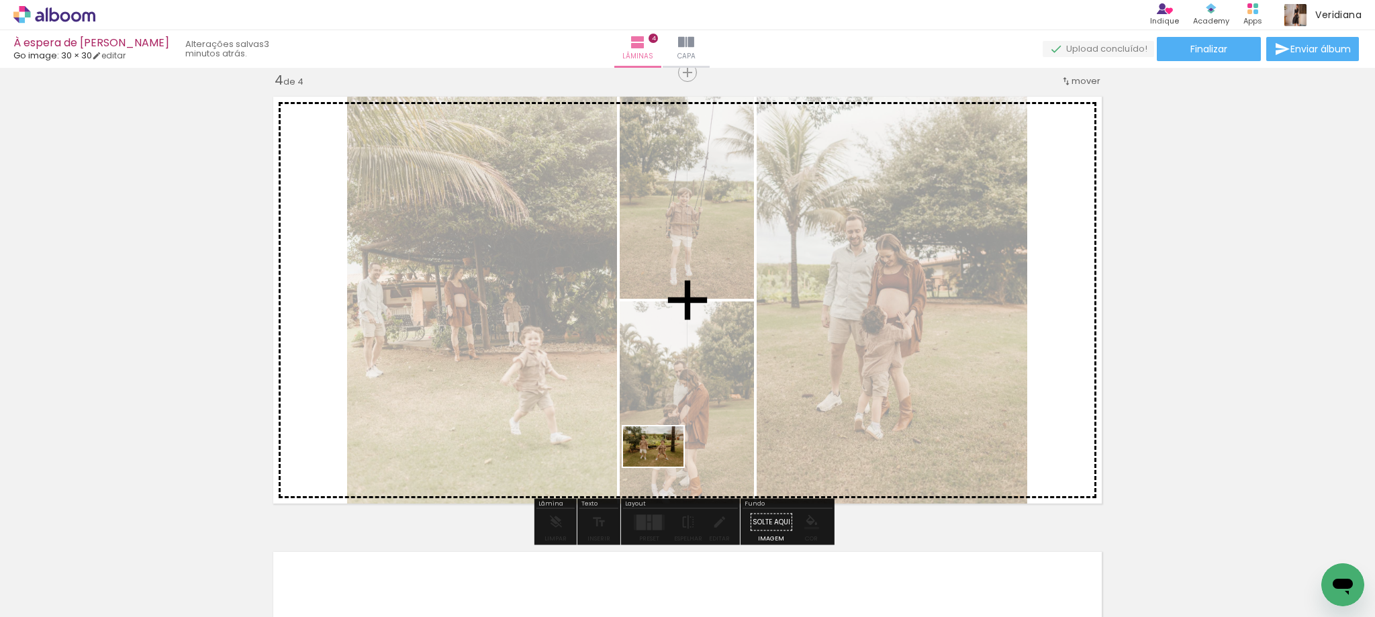
drag, startPoint x: 780, startPoint y: 590, endPoint x: 661, endPoint y: 462, distance: 174.4
click at [661, 462] on quentale-workspace at bounding box center [687, 308] width 1375 height 617
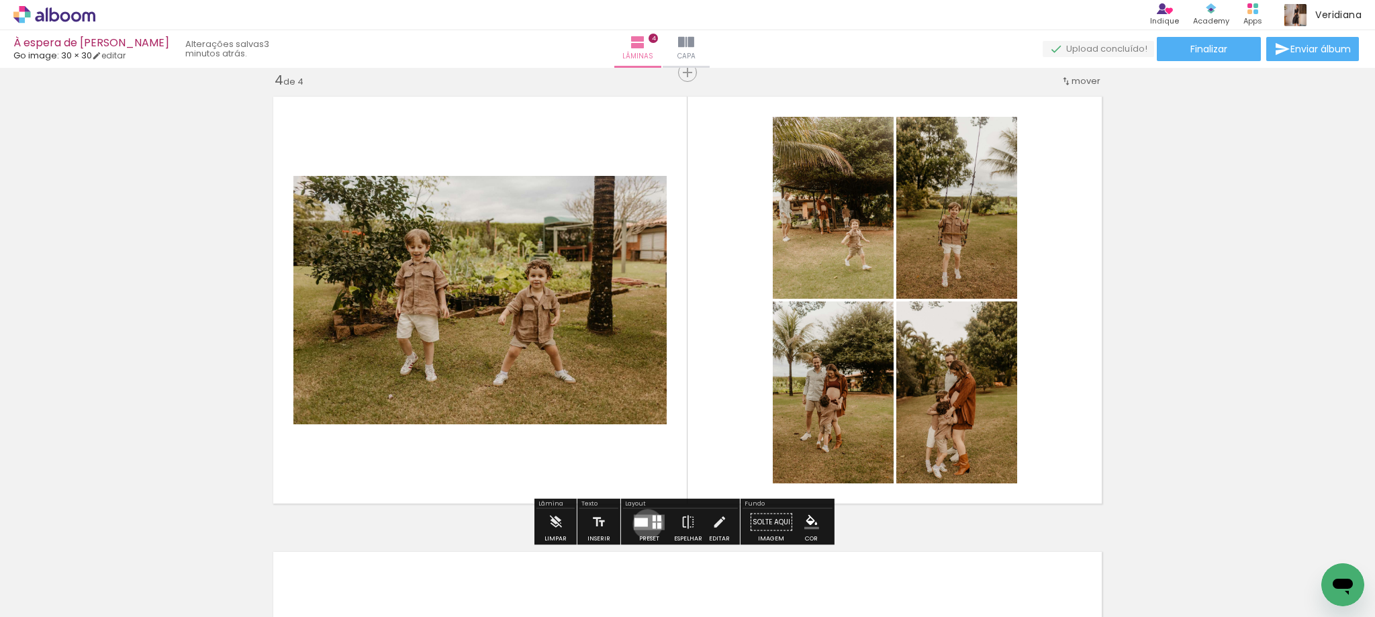
click at [645, 524] on div at bounding box center [641, 522] width 13 height 9
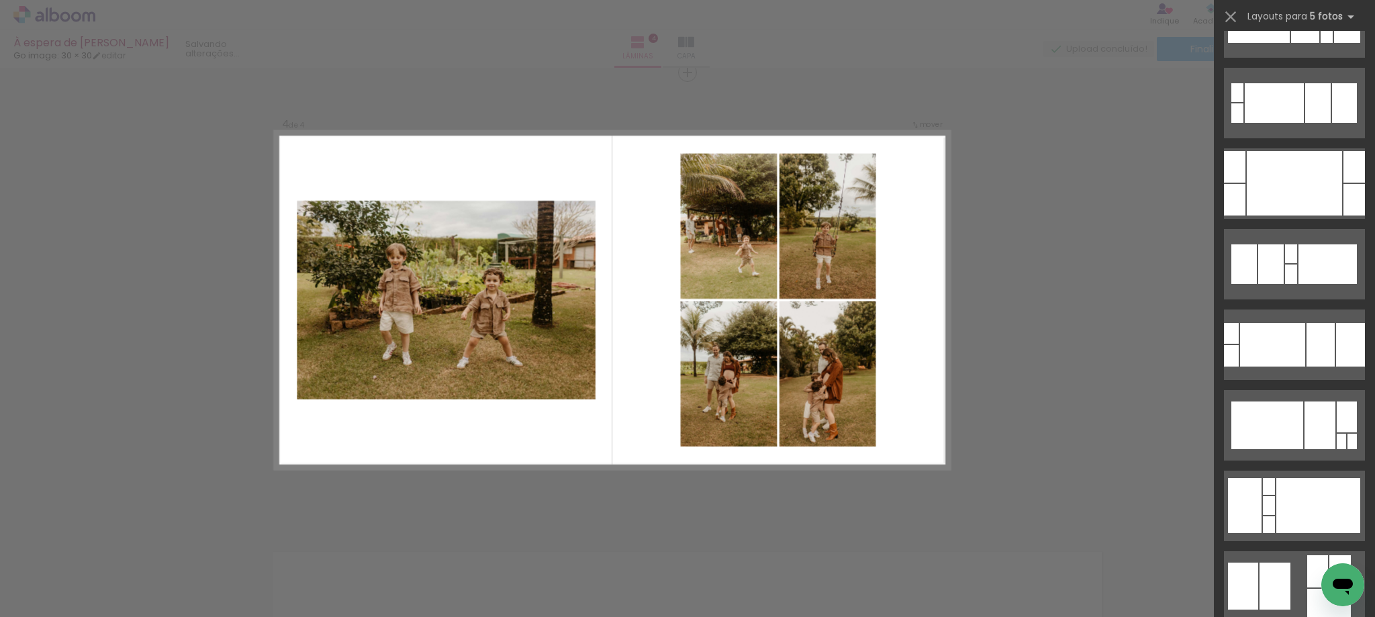
scroll to position [0, 0]
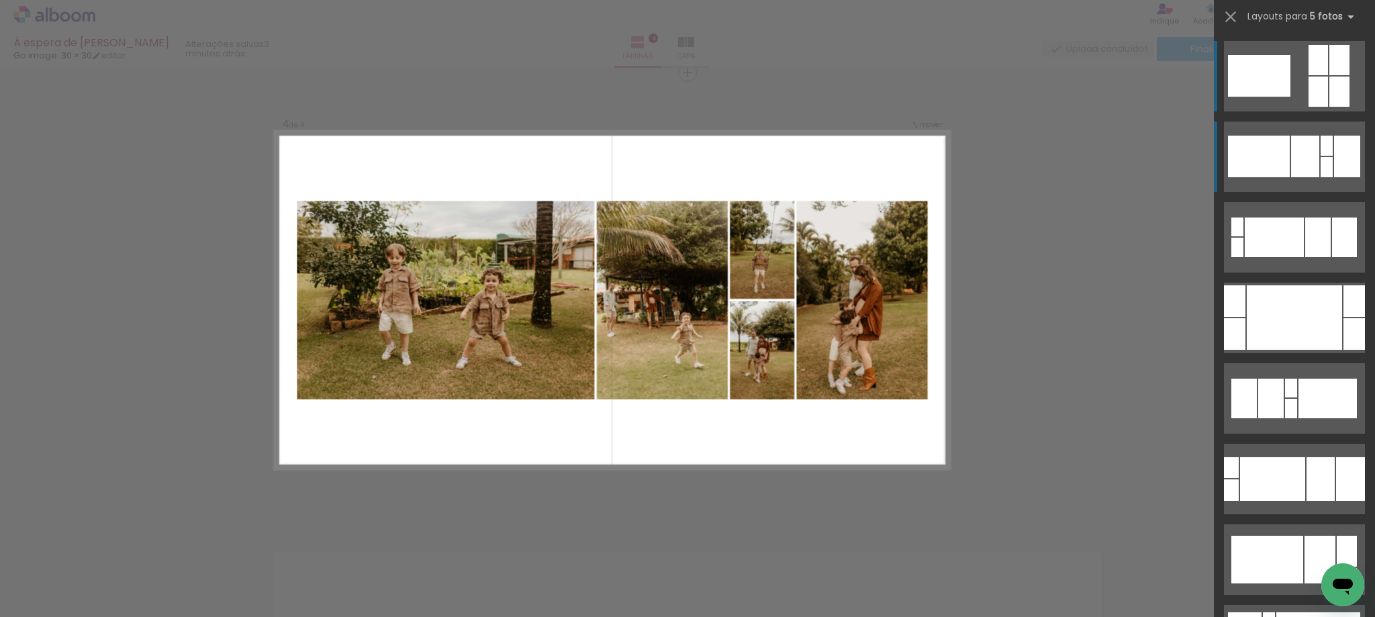
click at [1292, 156] on div at bounding box center [1305, 157] width 28 height 42
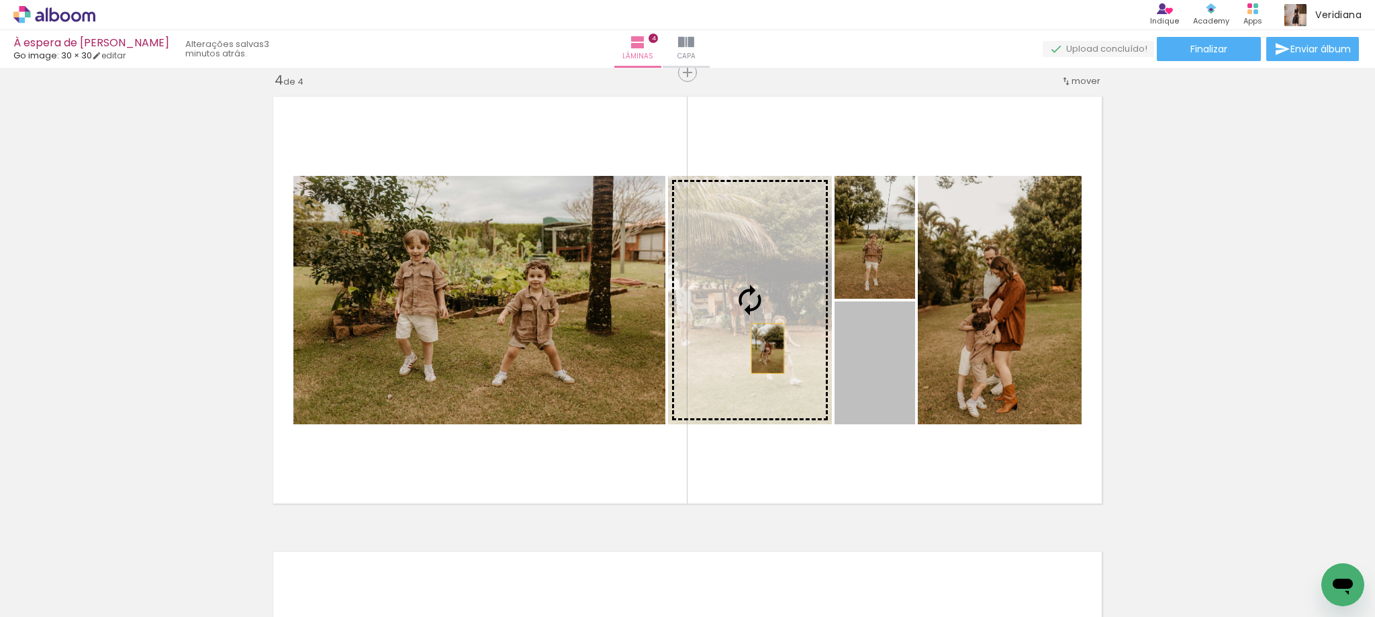
drag, startPoint x: 881, startPoint y: 394, endPoint x: 763, endPoint y: 349, distance: 126.7
click at [0, 0] on slot at bounding box center [0, 0] width 0 height 0
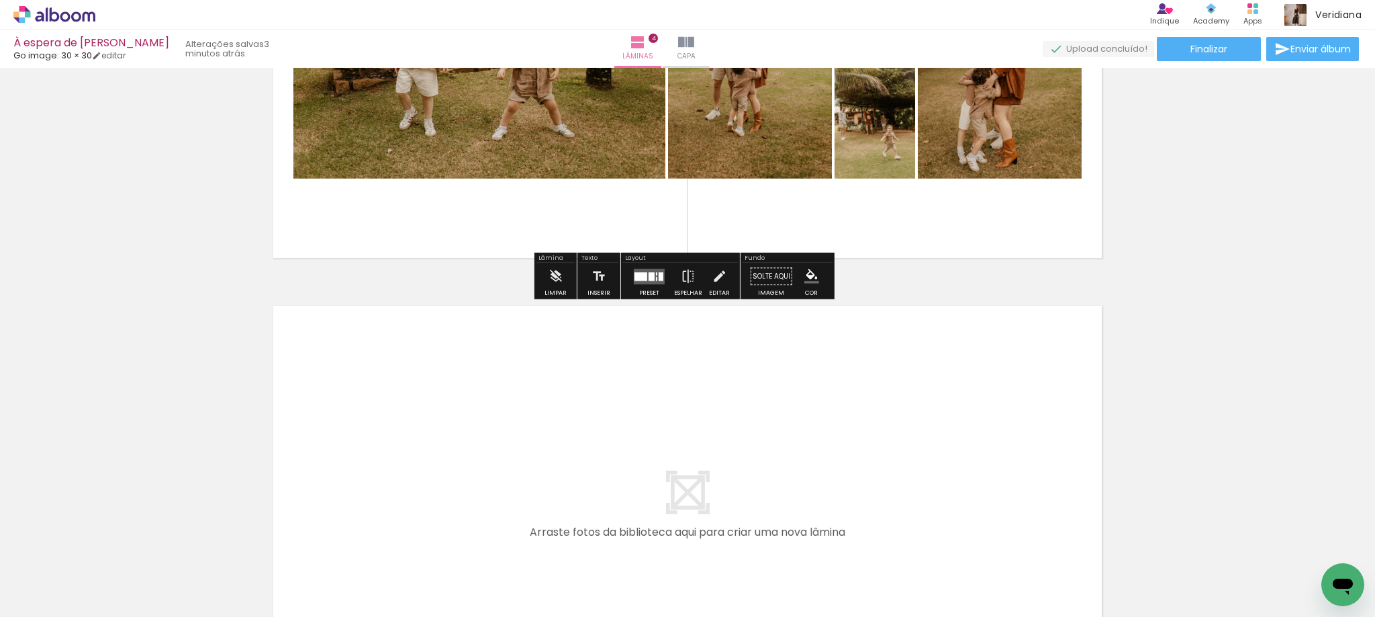
scroll to position [1652, 0]
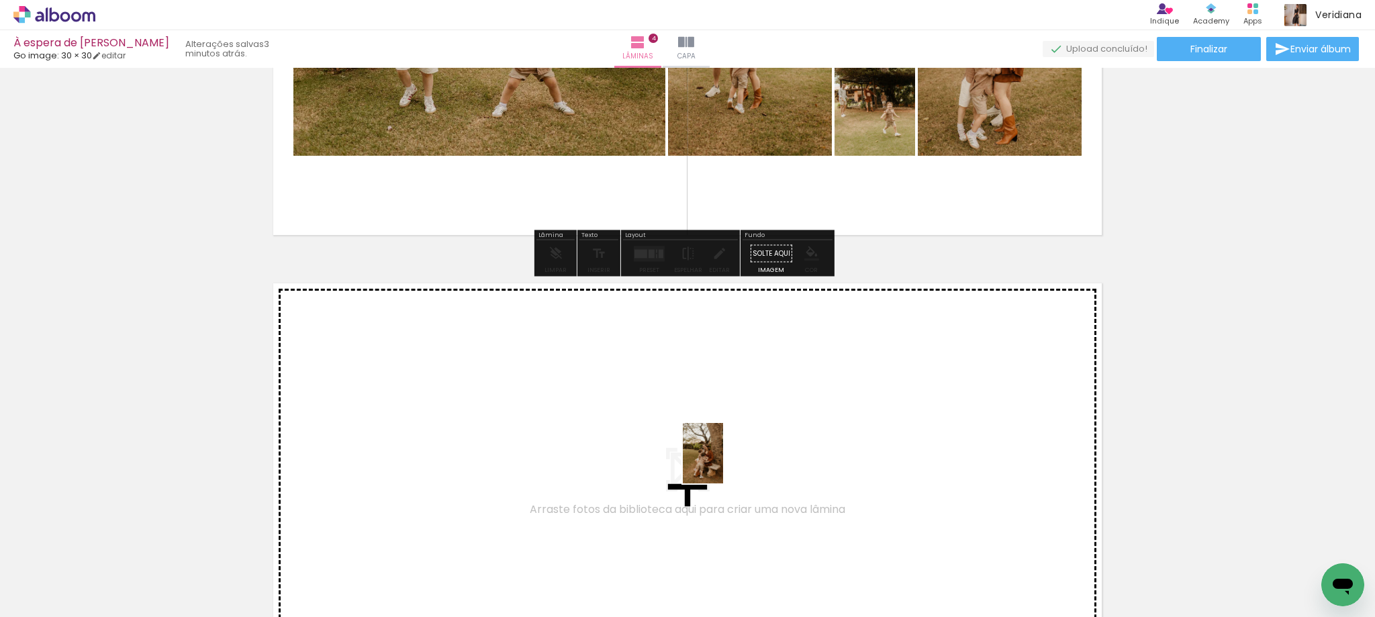
drag, startPoint x: 859, startPoint y: 594, endPoint x: 723, endPoint y: 463, distance: 188.1
click at [723, 463] on quentale-workspace at bounding box center [687, 308] width 1375 height 617
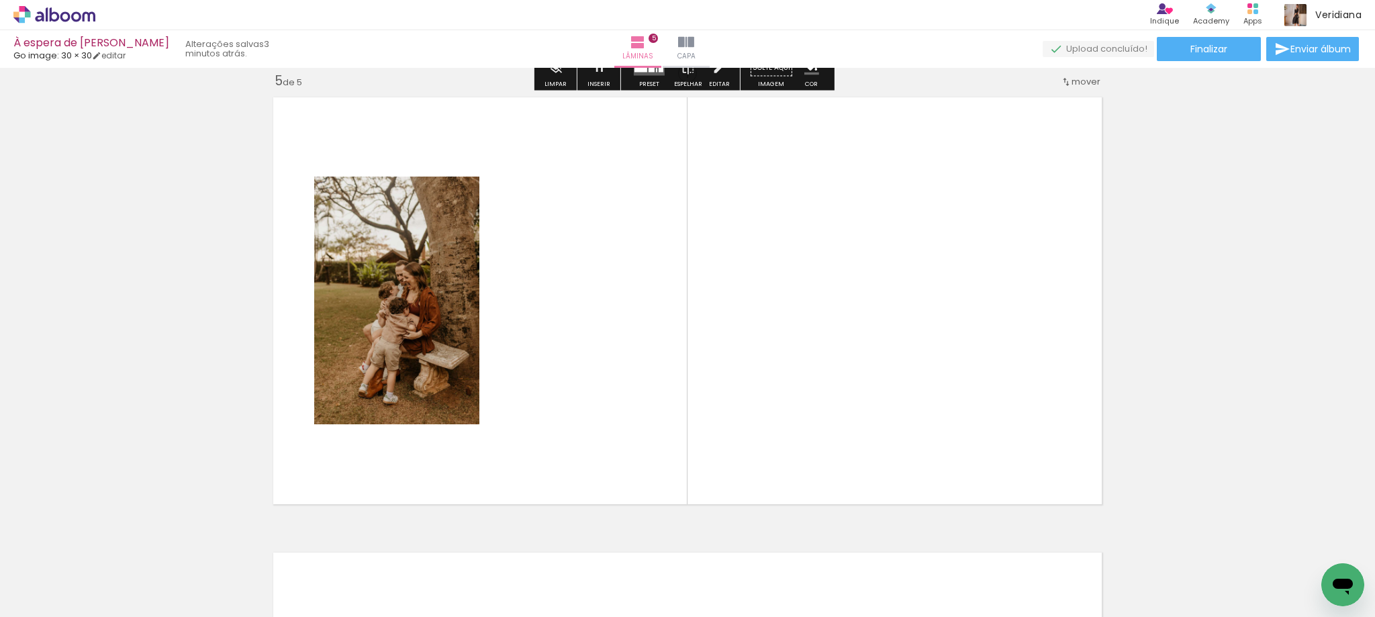
scroll to position [1839, 0]
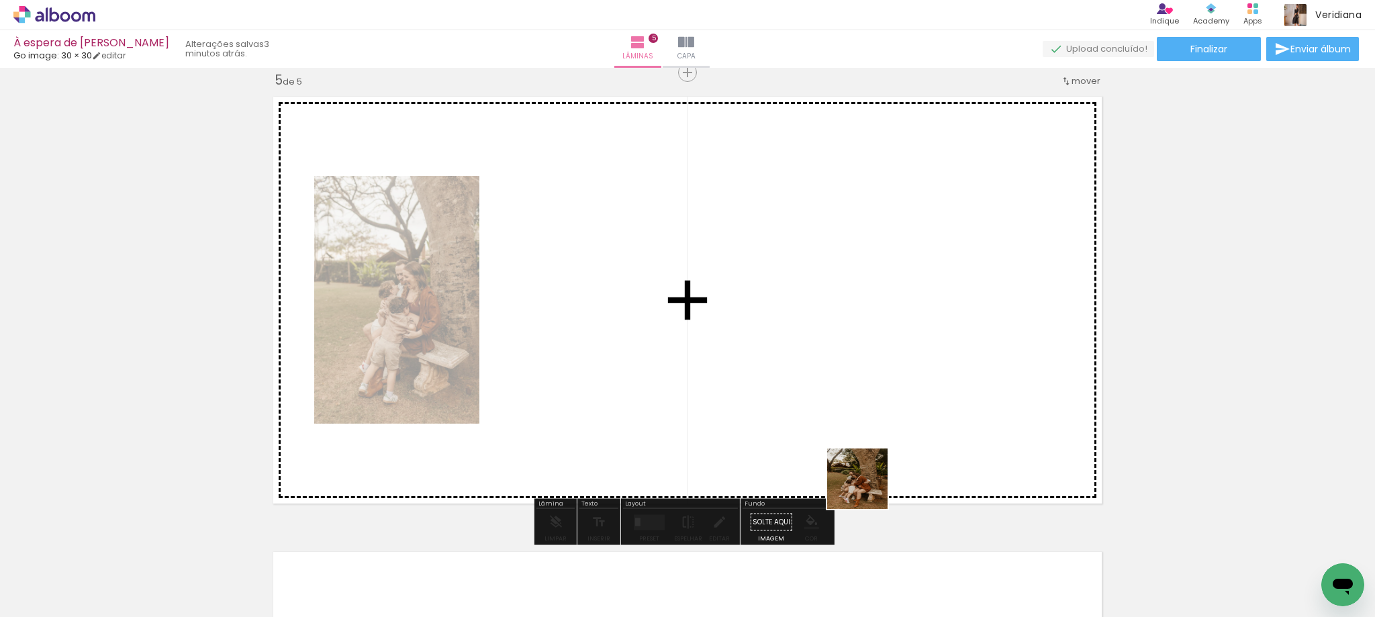
drag, startPoint x: 876, startPoint y: 502, endPoint x: 800, endPoint y: 399, distance: 127.9
click at [800, 399] on quentale-workspace at bounding box center [687, 308] width 1375 height 617
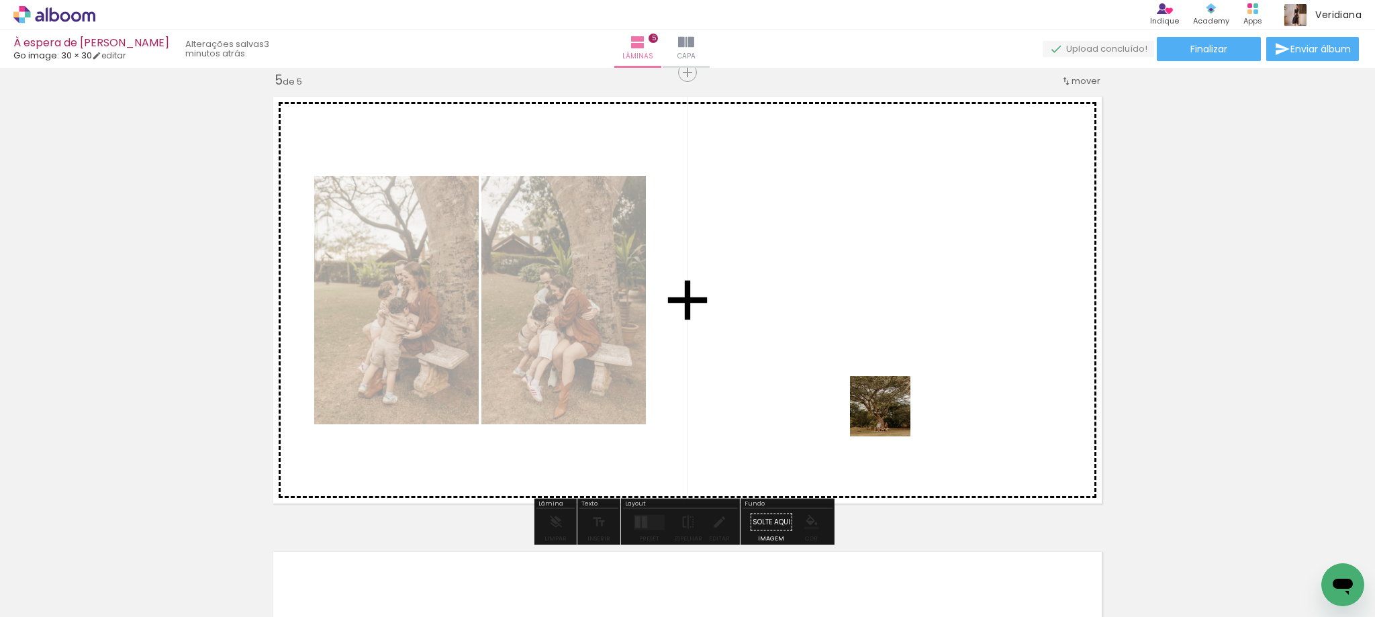
drag, startPoint x: 1009, startPoint y: 596, endPoint x: 876, endPoint y: 406, distance: 231.8
click at [876, 406] on quentale-workspace at bounding box center [687, 308] width 1375 height 617
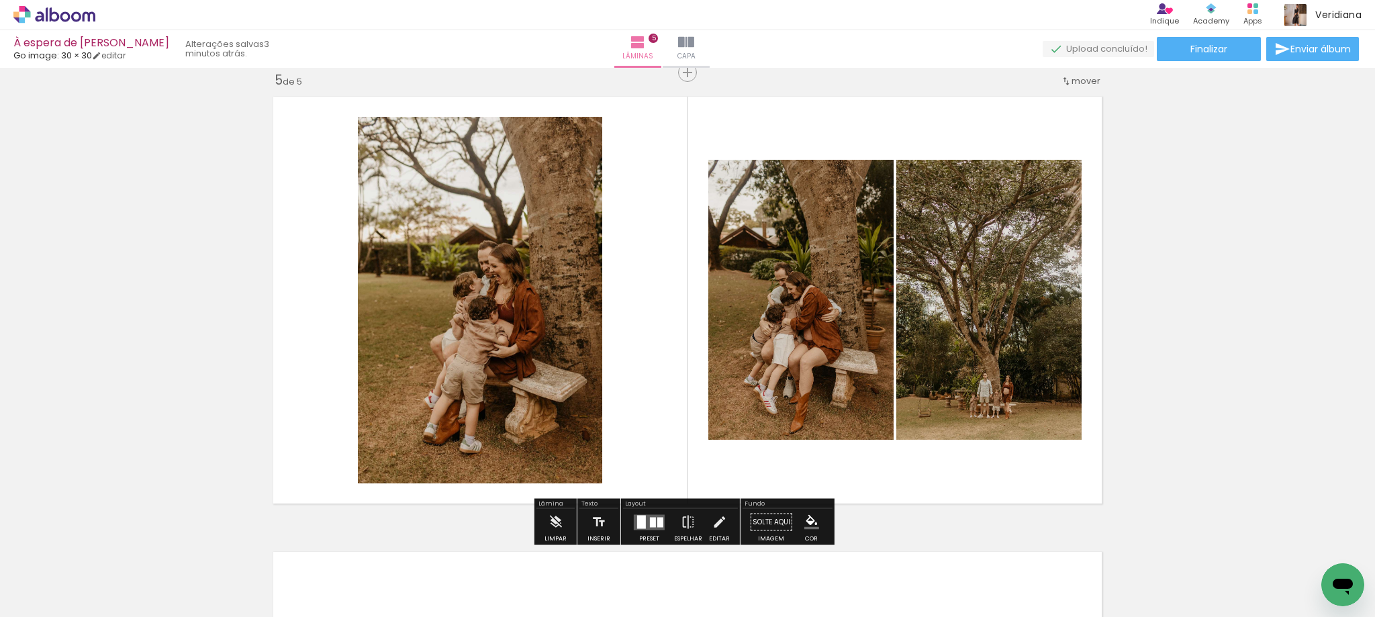
click at [659, 523] on div at bounding box center [660, 522] width 6 height 10
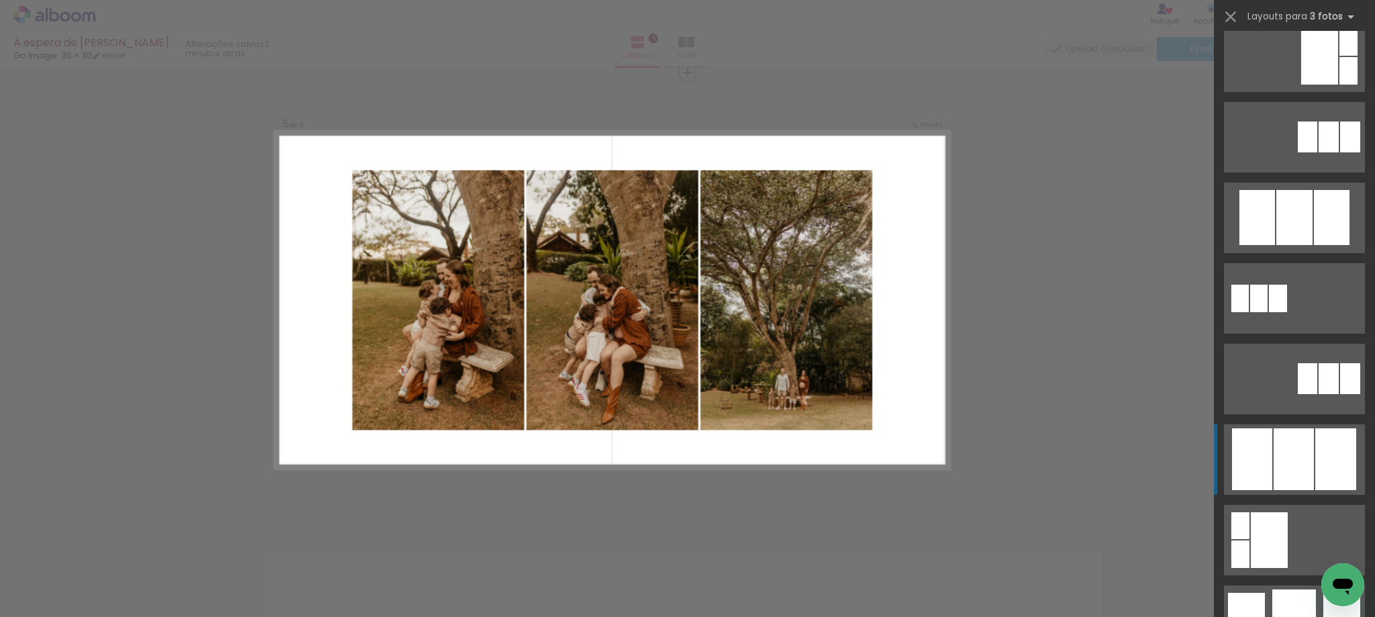
scroll to position [537, 0]
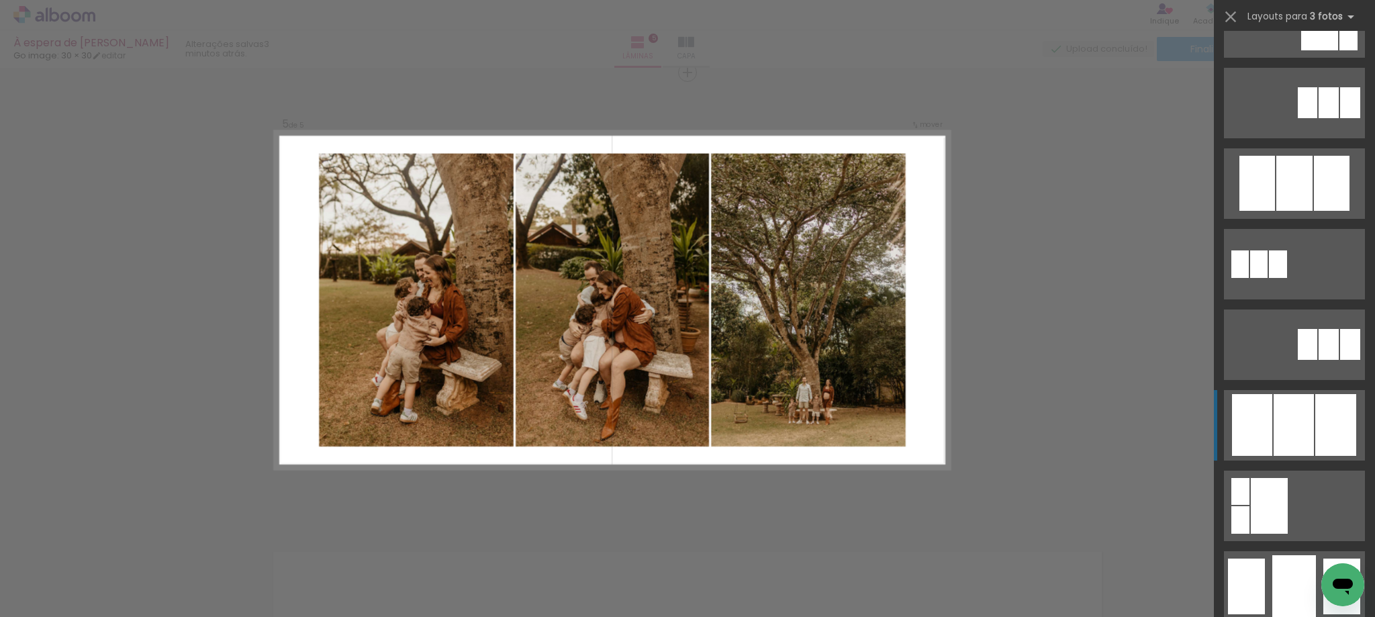
click at [1316, 437] on div at bounding box center [1336, 425] width 41 height 62
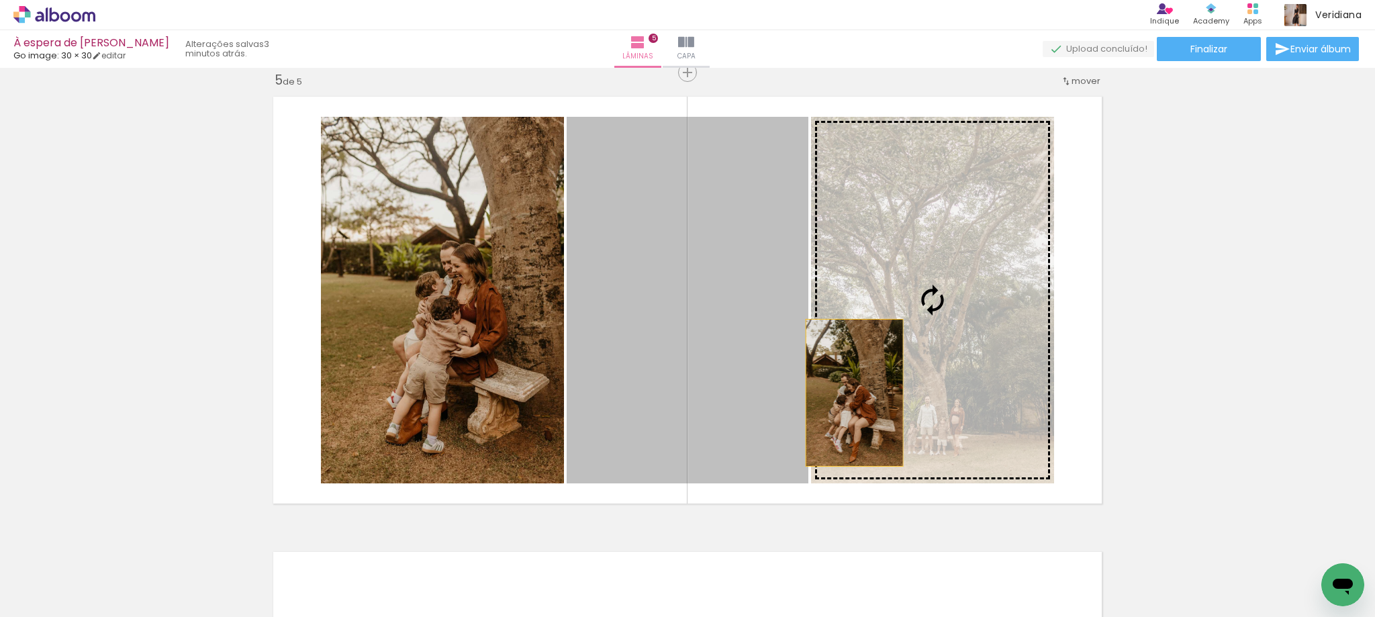
drag, startPoint x: 715, startPoint y: 400, endPoint x: 941, endPoint y: 393, distance: 225.8
click at [0, 0] on slot at bounding box center [0, 0] width 0 height 0
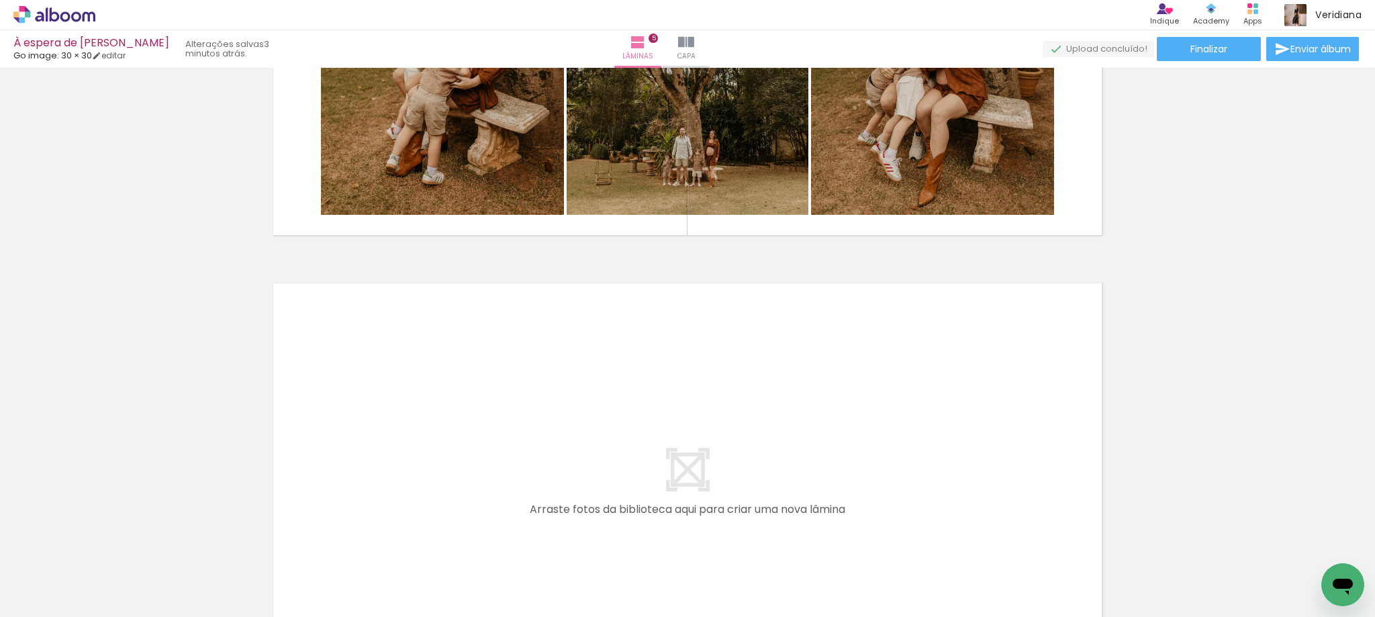
scroll to position [0, 939]
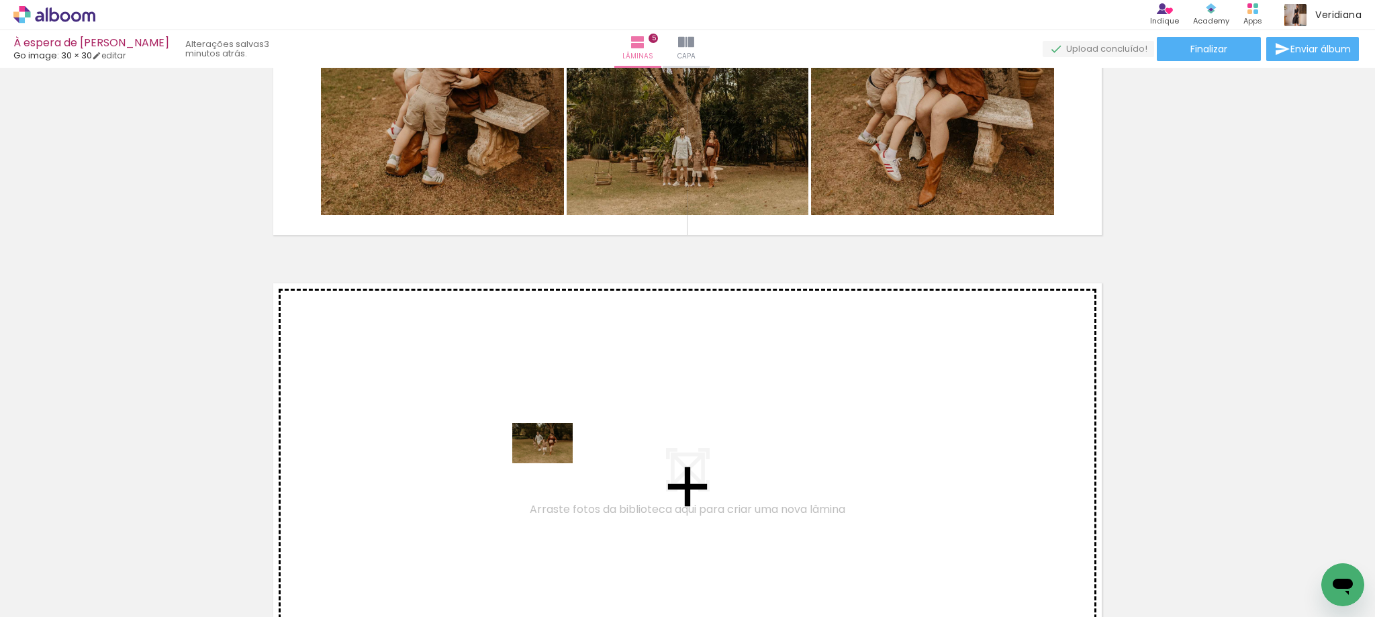
drag, startPoint x: 566, startPoint y: 588, endPoint x: 623, endPoint y: 565, distance: 61.7
click at [553, 461] on quentale-workspace at bounding box center [687, 308] width 1375 height 617
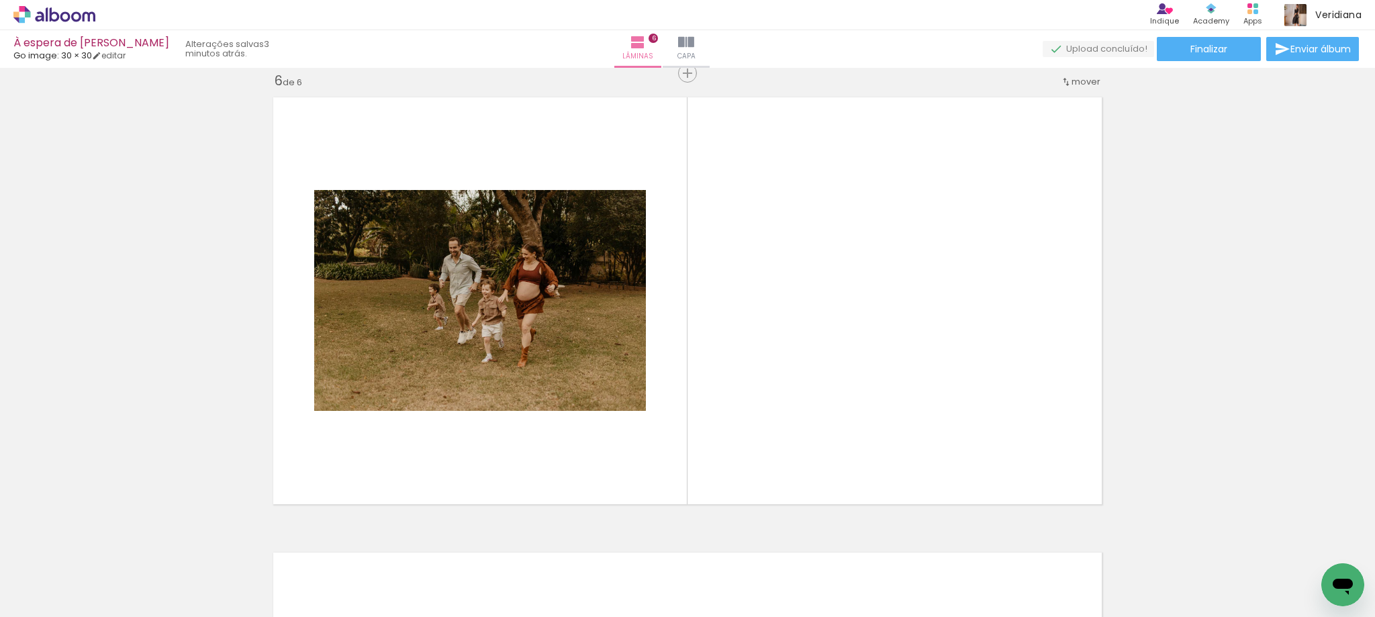
scroll to position [2294, 0]
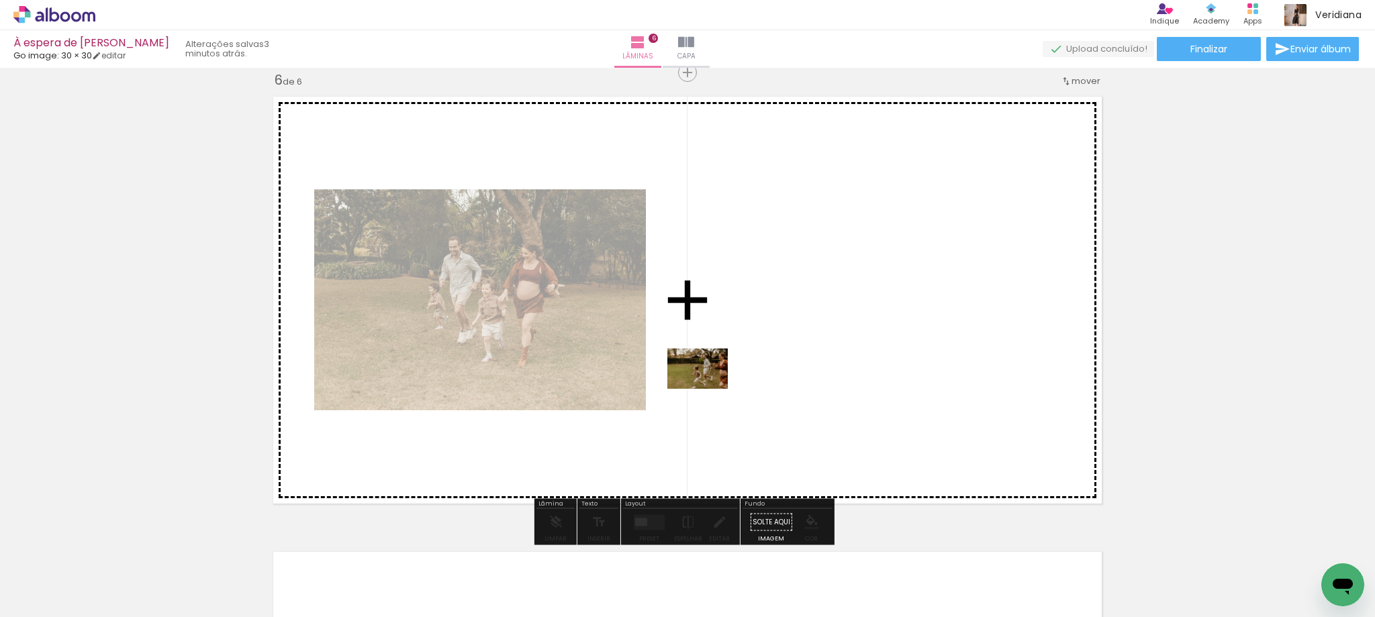
drag, startPoint x: 628, startPoint y: 579, endPoint x: 708, endPoint y: 388, distance: 207.0
click at [708, 388] on quentale-workspace at bounding box center [687, 308] width 1375 height 617
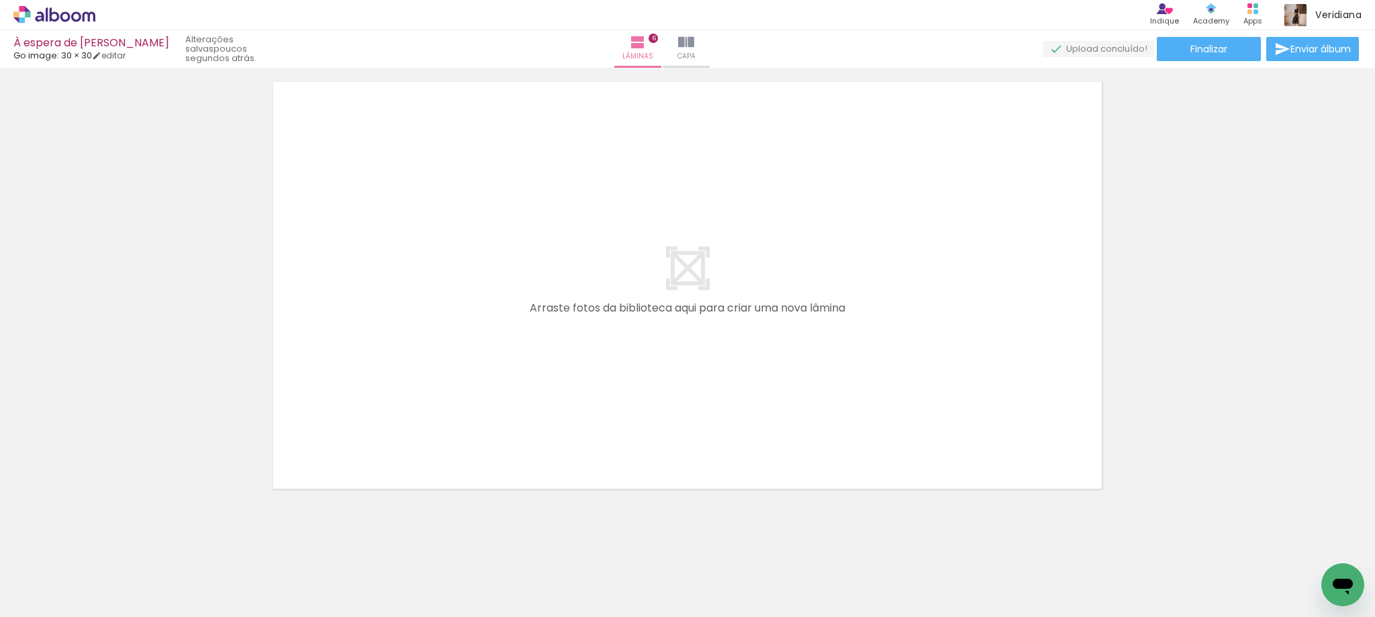
scroll to position [0, 1401]
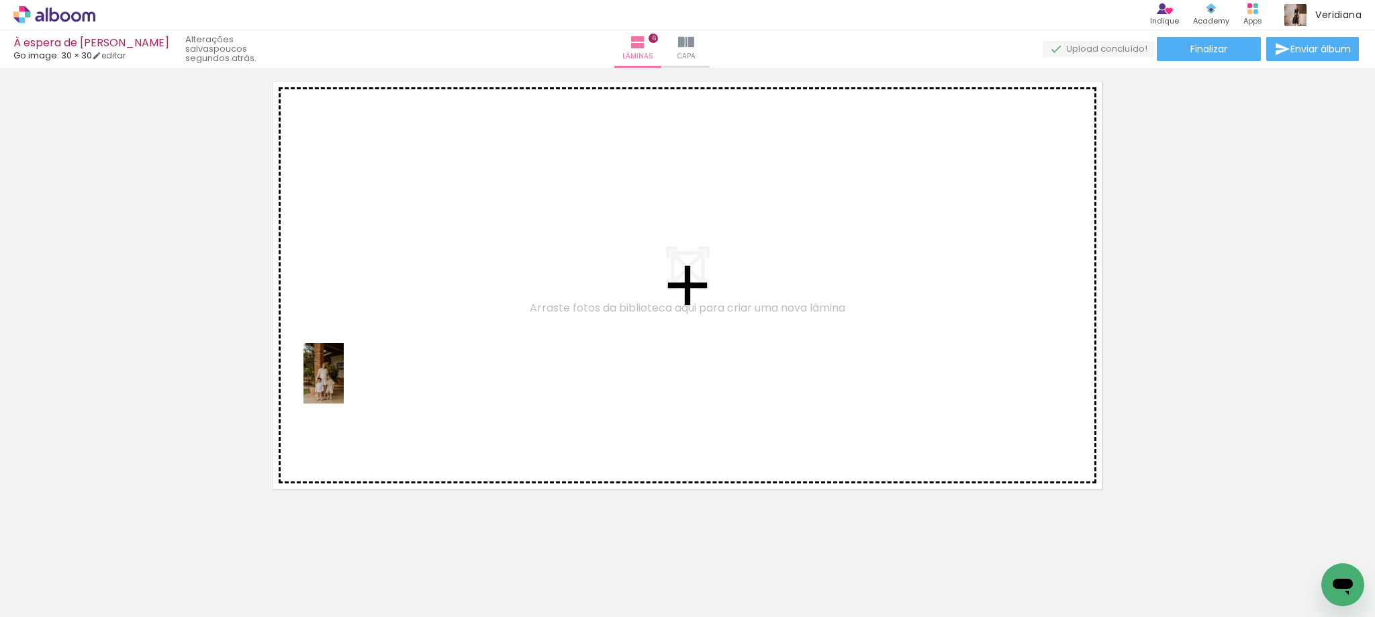
drag, startPoint x: 235, startPoint y: 587, endPoint x: 344, endPoint y: 383, distance: 230.7
click at [344, 383] on quentale-workspace at bounding box center [687, 308] width 1375 height 617
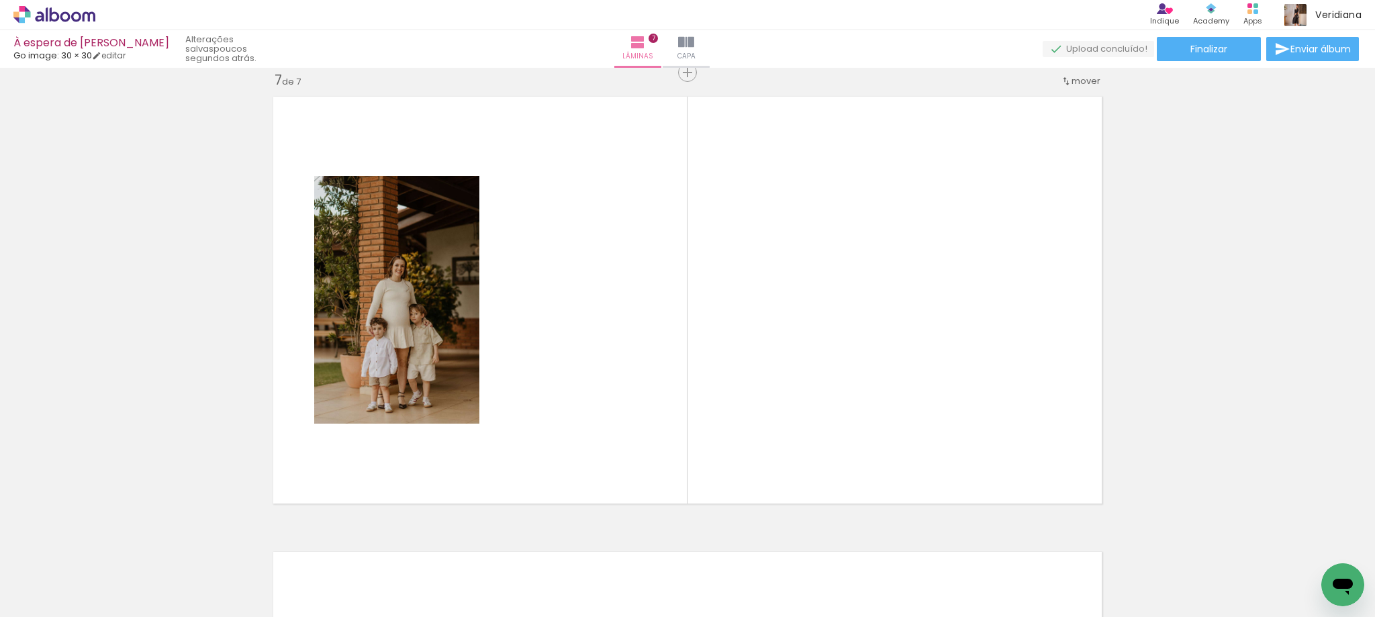
scroll to position [0, 2123]
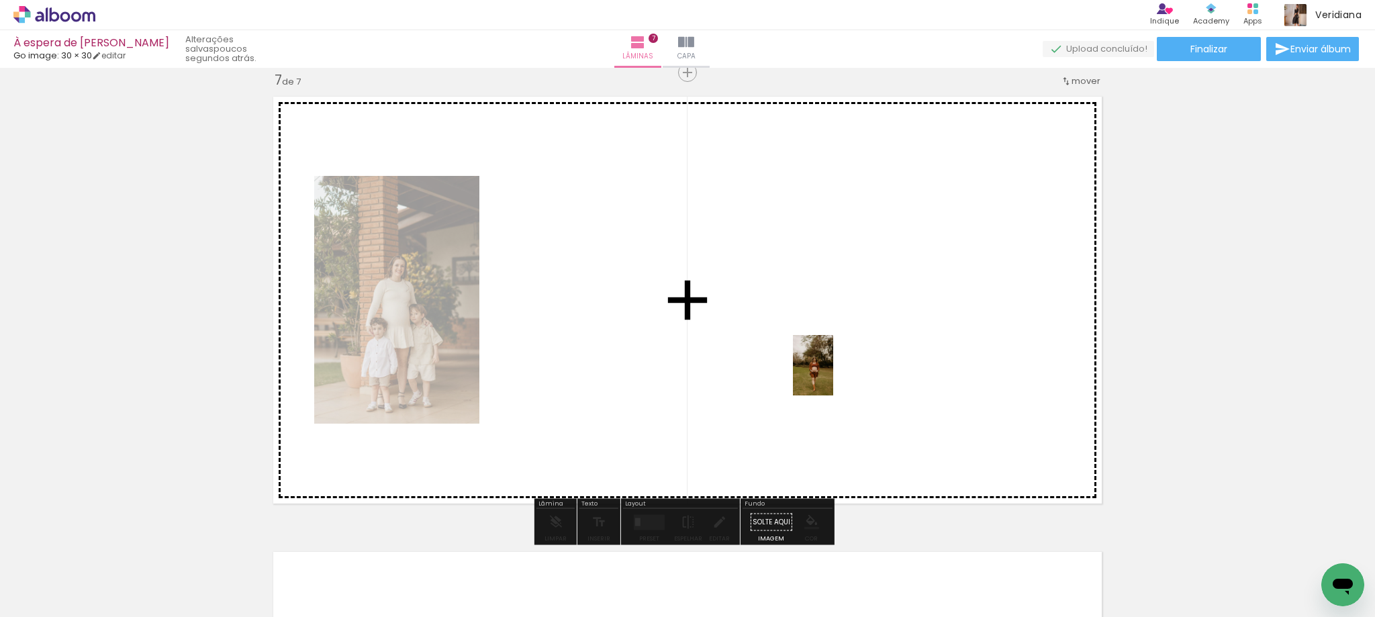
drag, startPoint x: 1319, startPoint y: 578, endPoint x: 830, endPoint y: 372, distance: 530.6
click at [830, 372] on quentale-workspace at bounding box center [687, 308] width 1375 height 617
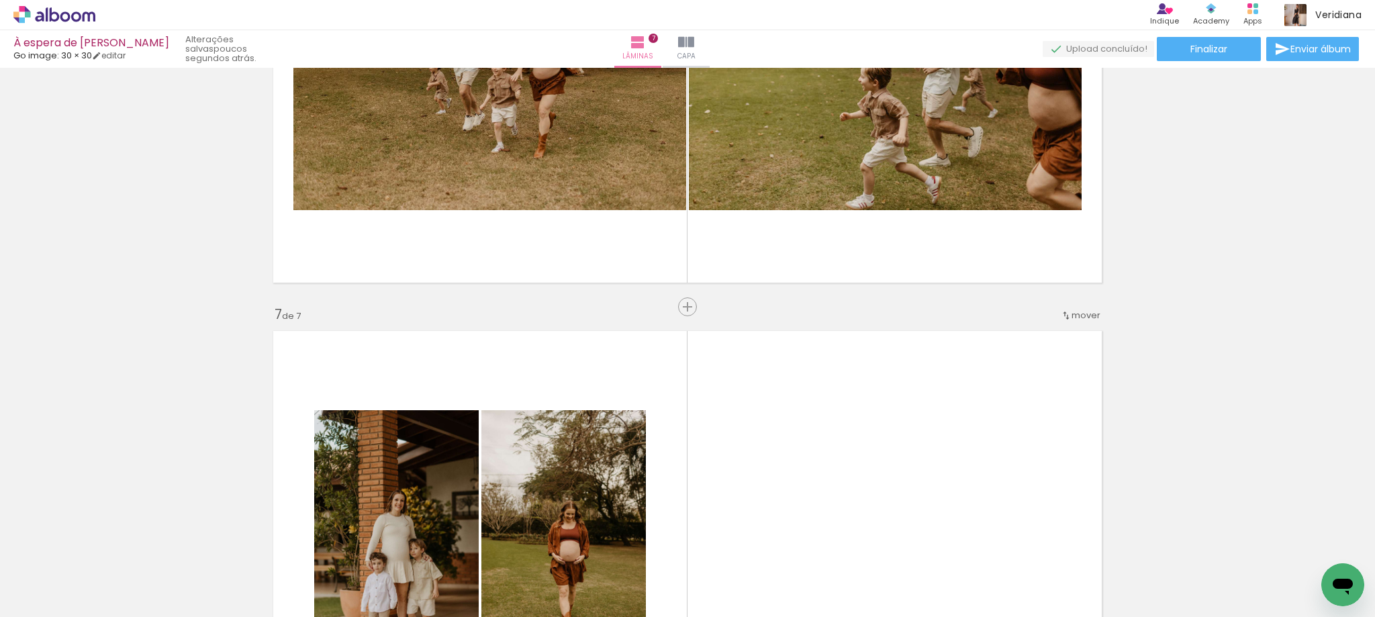
scroll to position [2548, 0]
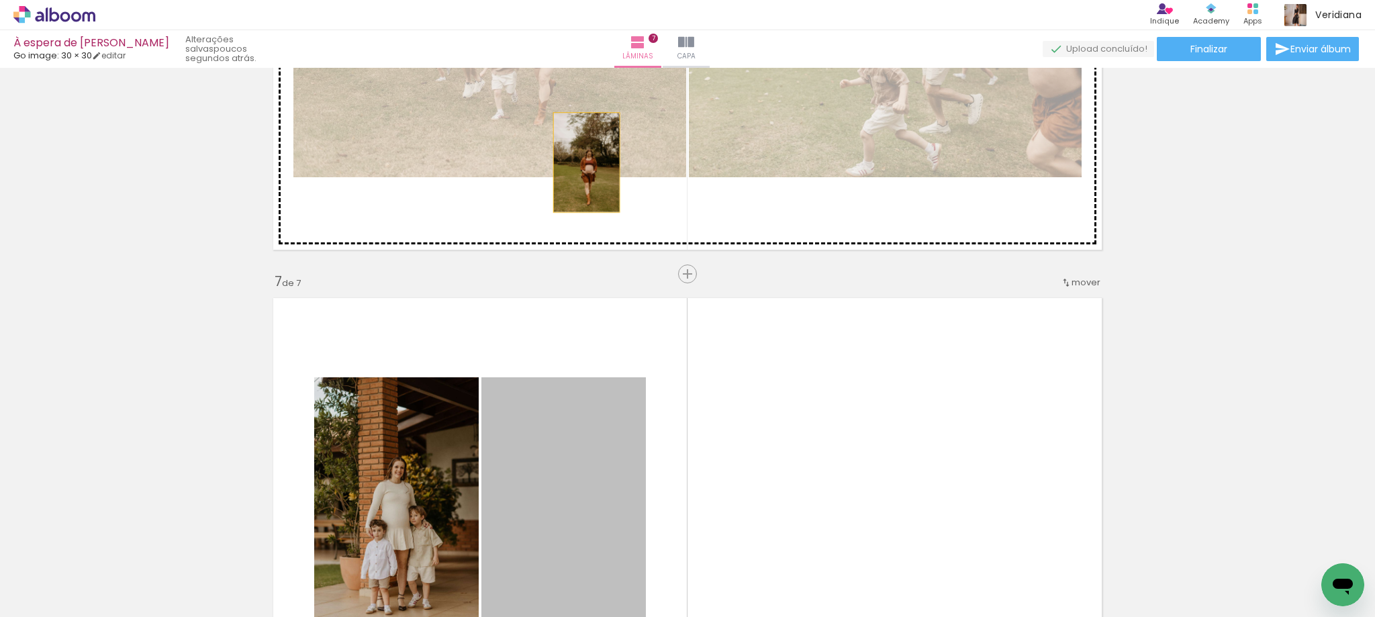
drag, startPoint x: 565, startPoint y: 489, endPoint x: 582, endPoint y: 163, distance: 326.8
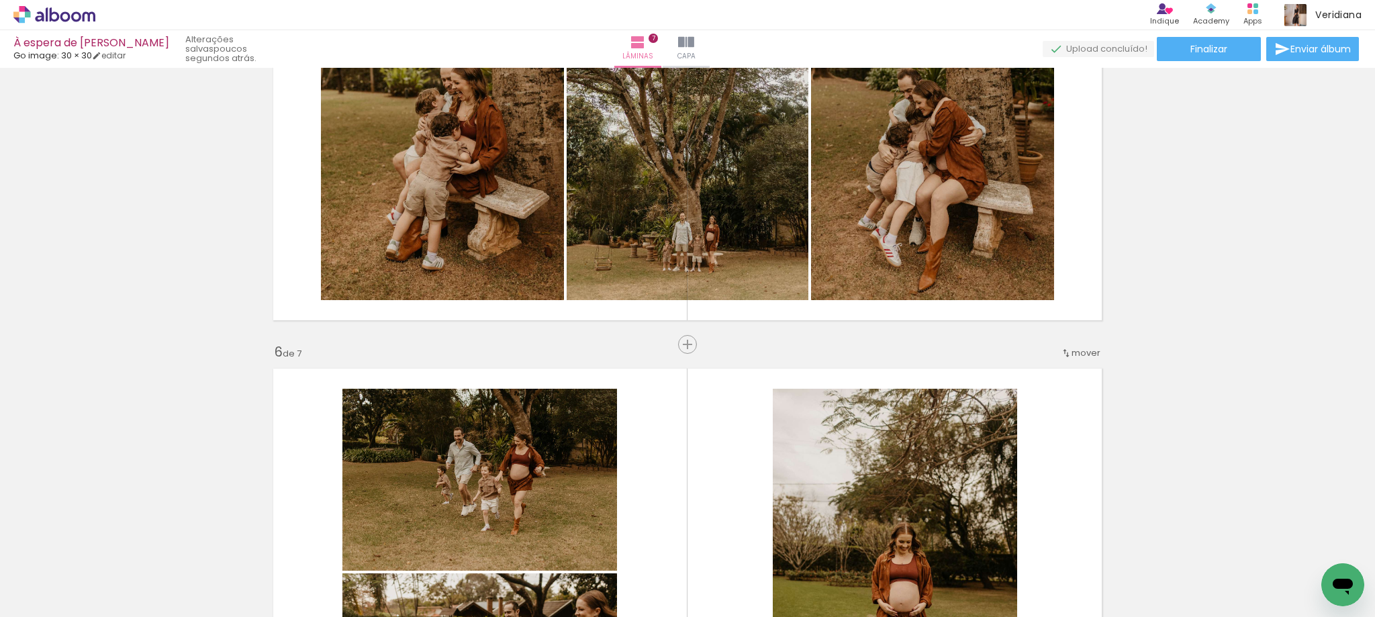
scroll to position [1876, 0]
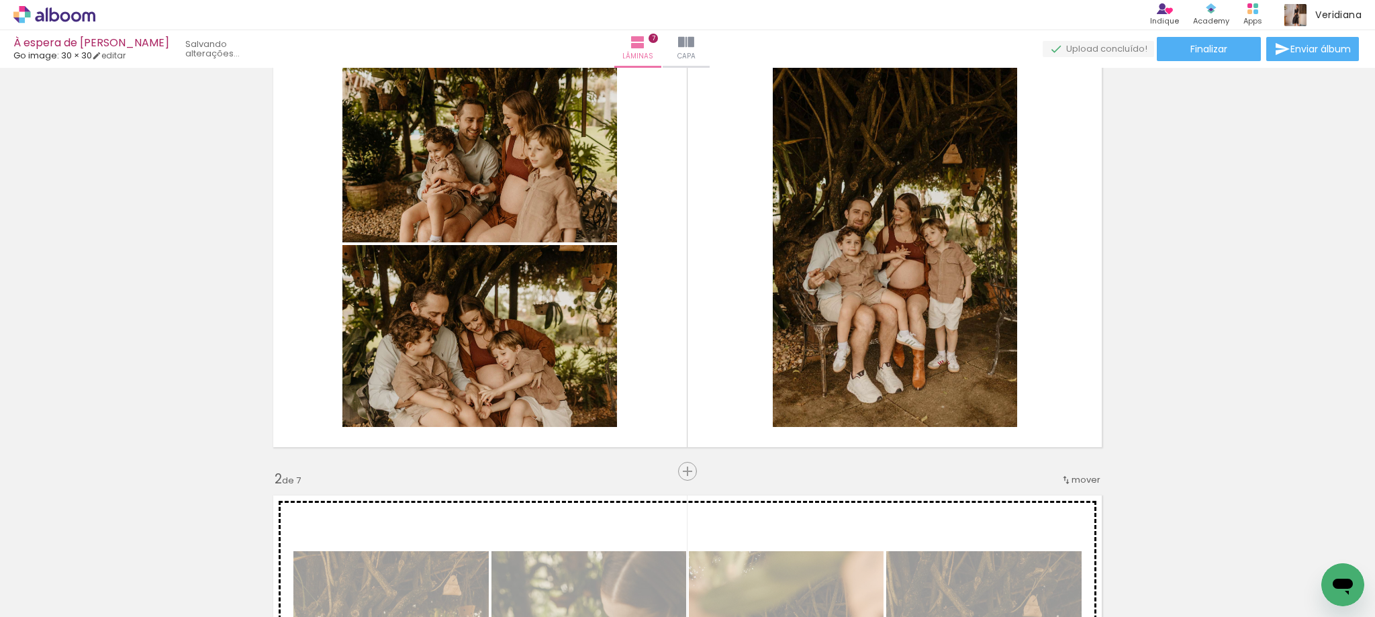
scroll to position [67, 0]
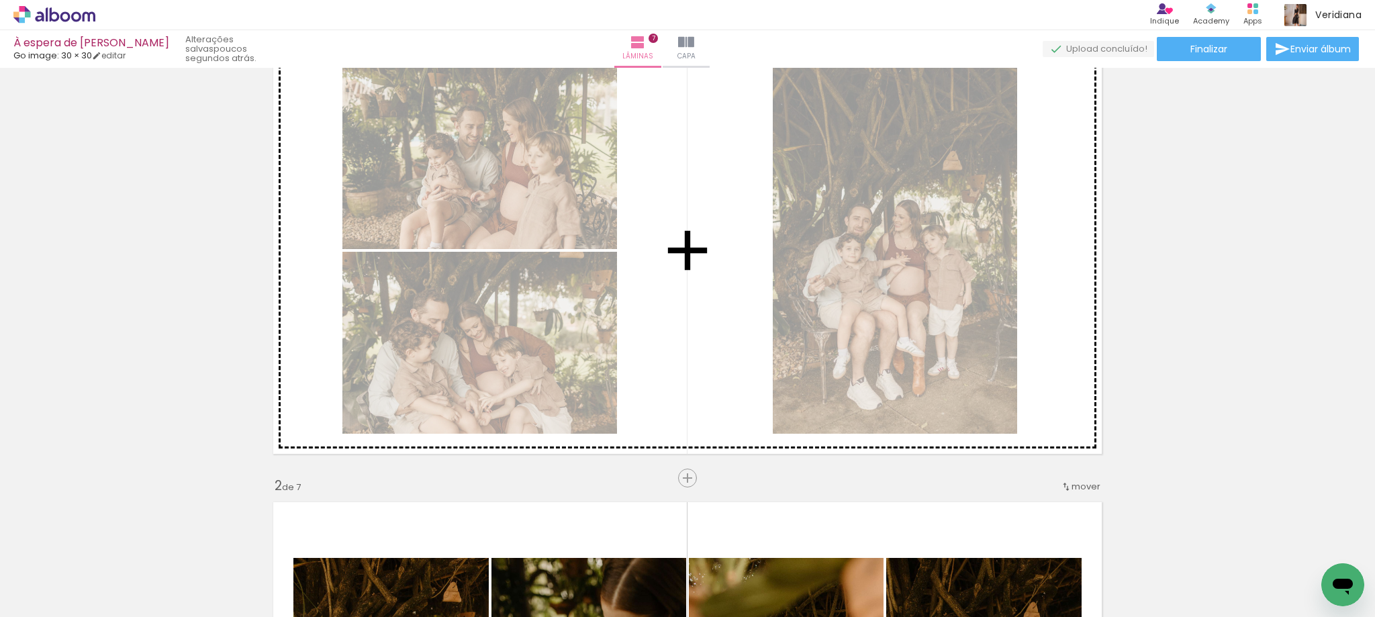
drag, startPoint x: 868, startPoint y: 361, endPoint x: 719, endPoint y: 194, distance: 224.0
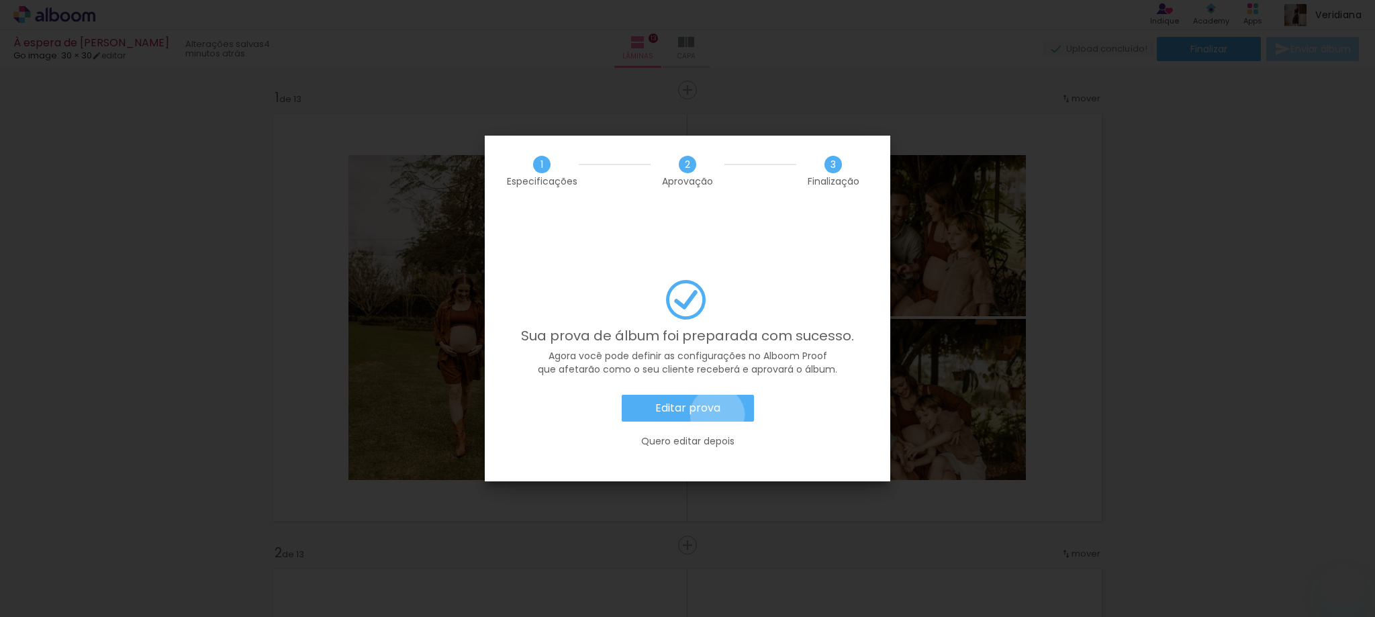
click at [0, 0] on slot "Editar prova" at bounding box center [0, 0] width 0 height 0
